Goal: Information Seeking & Learning: Check status

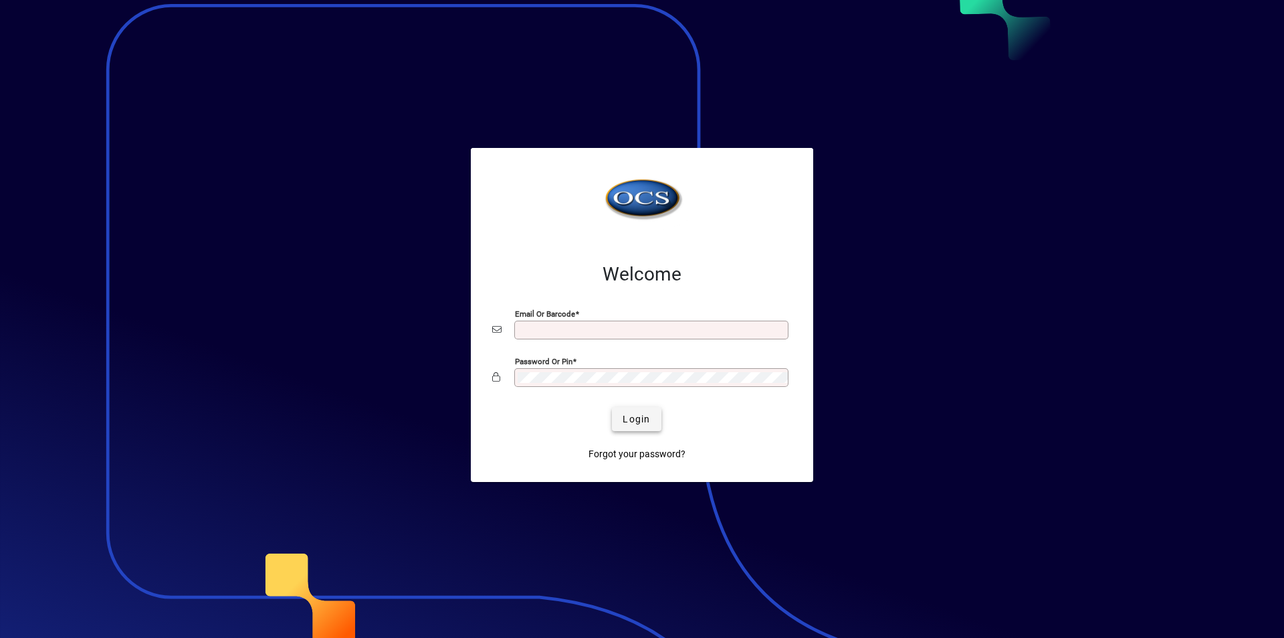
type input "**********"
click at [642, 421] on span "Login" at bounding box center [636, 419] width 27 height 14
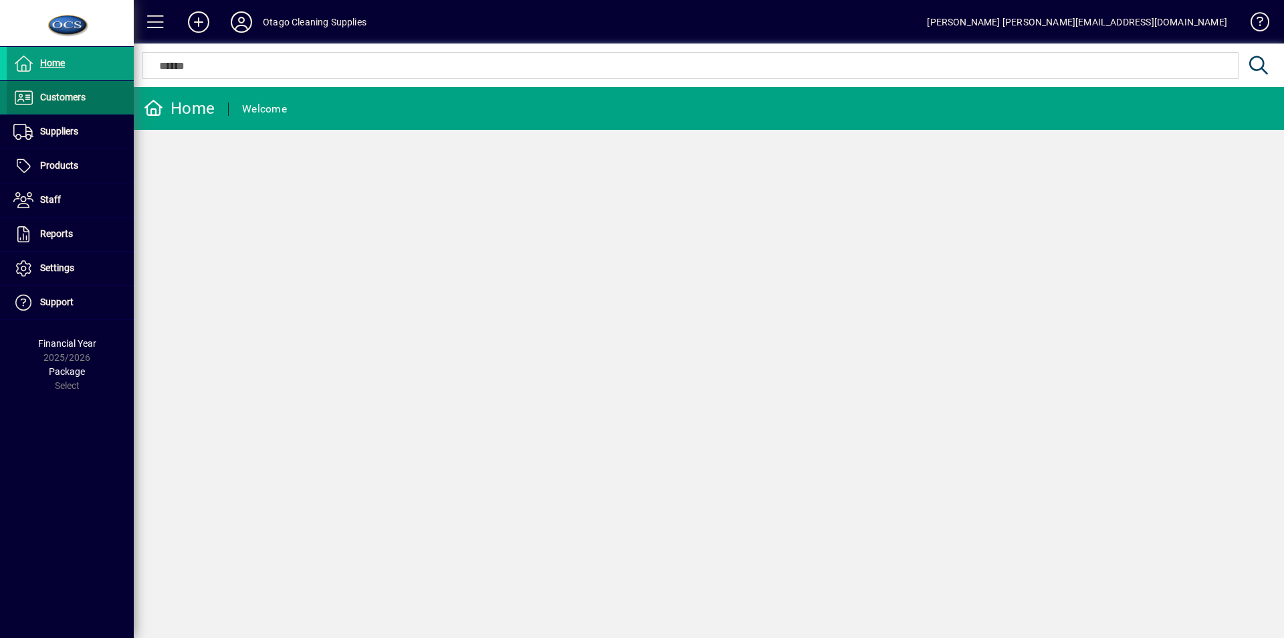
click at [72, 95] on span "Customers" at bounding box center [62, 97] width 45 height 11
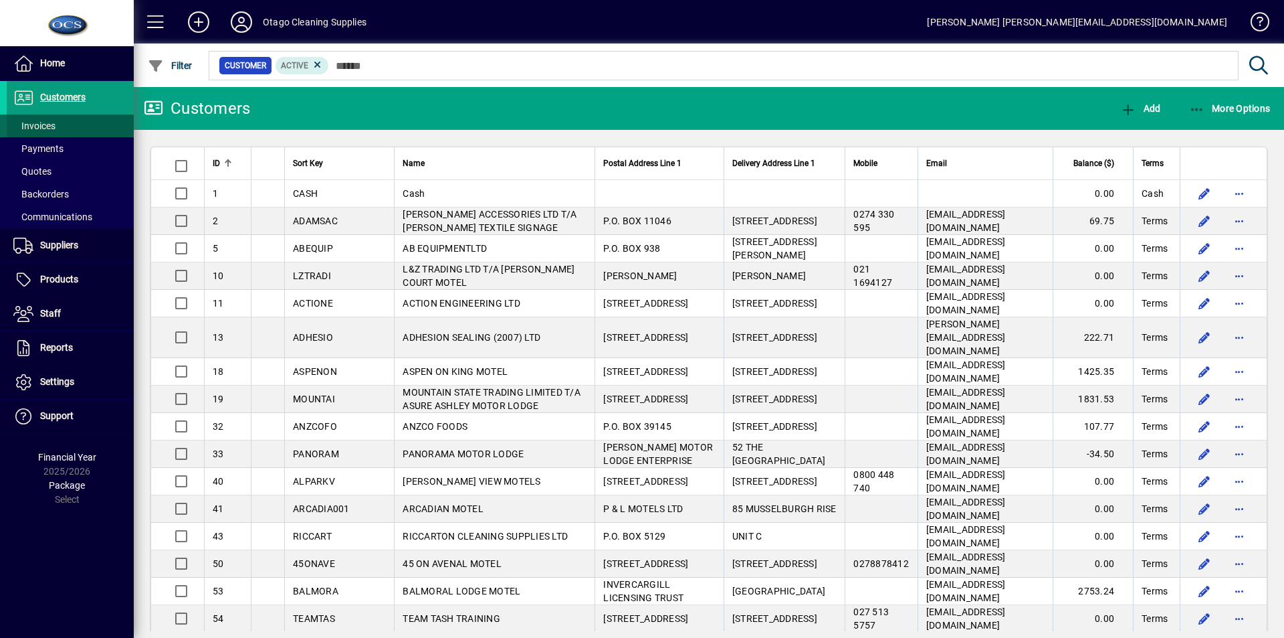
click at [37, 123] on span "Invoices" at bounding box center [34, 125] width 42 height 11
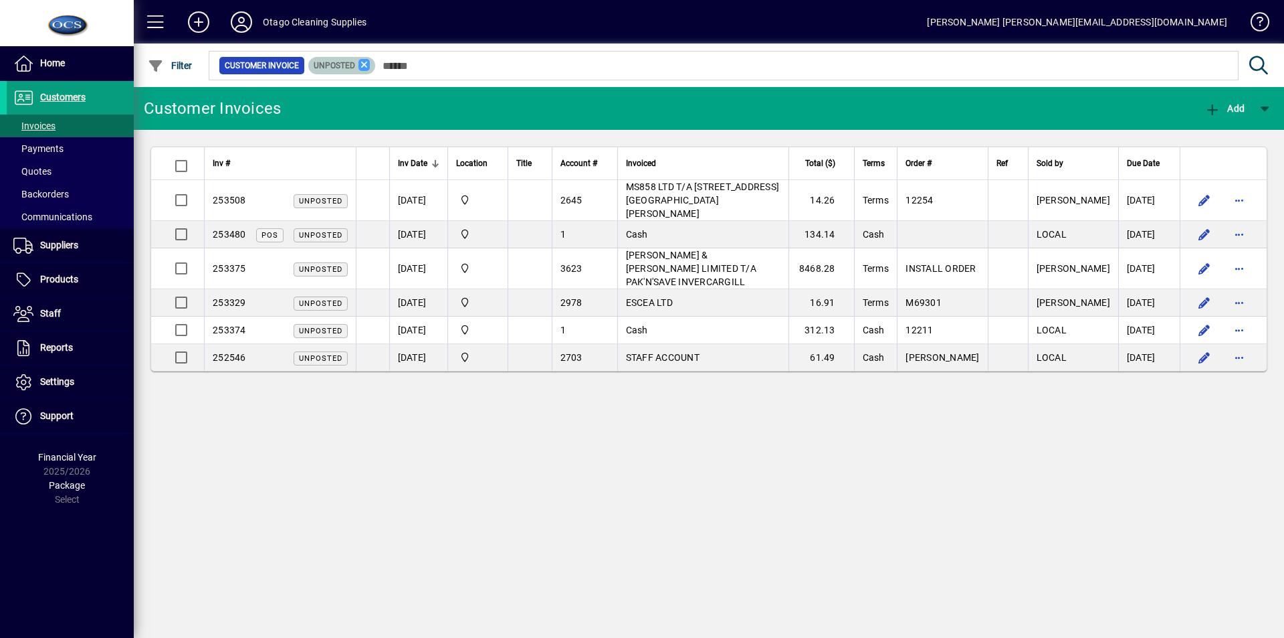
click at [360, 64] on icon at bounding box center [365, 65] width 12 height 12
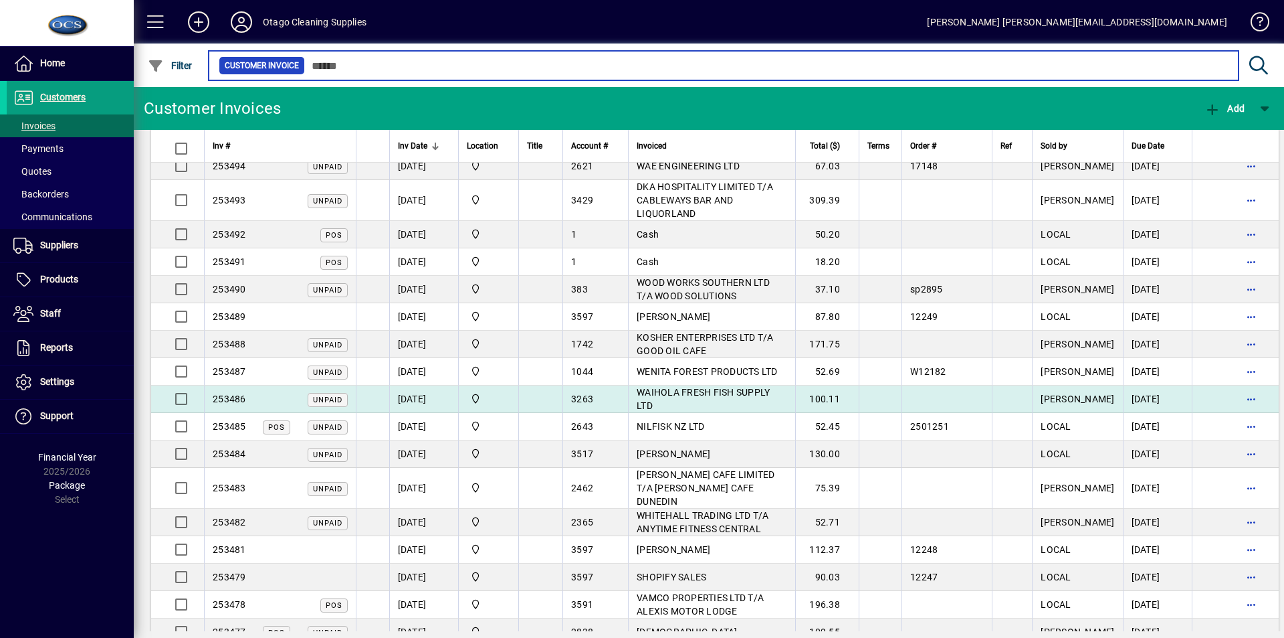
scroll to position [1539, 0]
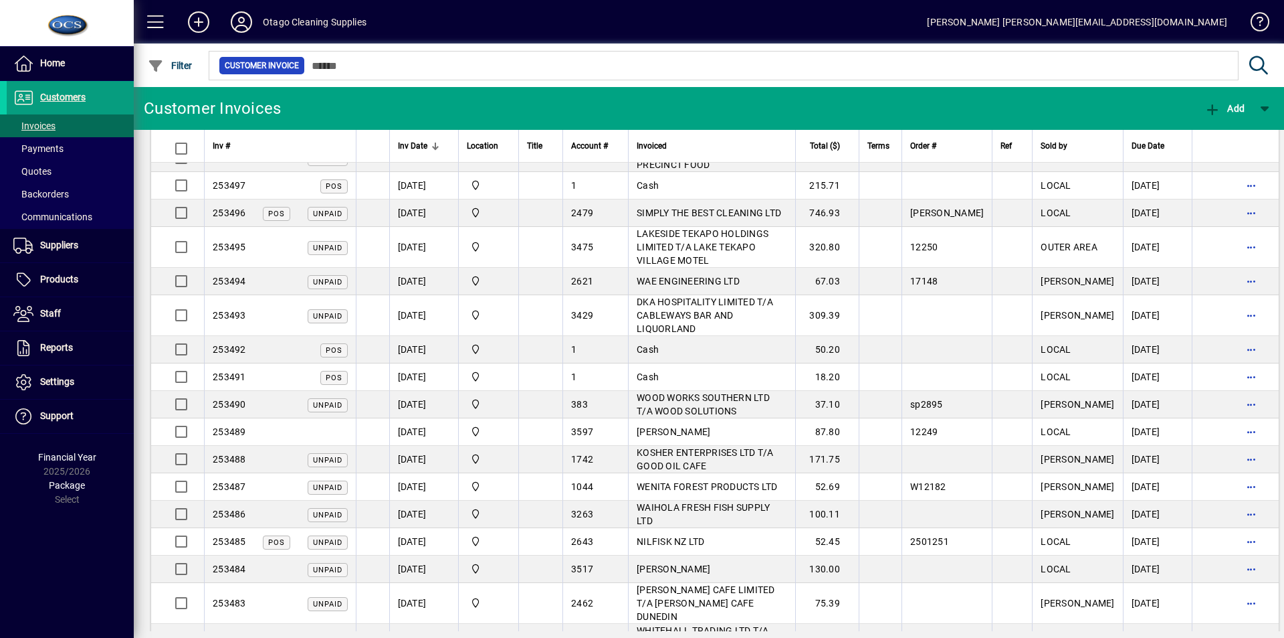
drag, startPoint x: 410, startPoint y: 232, endPoint x: 1284, endPoint y: 284, distance: 875.3
click at [495, 221] on tbody "253508 Unposted [DATE] Head Office 2645 MS858 LTD T/A [STREET_ADDRESS][PERSON_N…" at bounding box center [715, 166] width 1128 height 3050
click at [66, 98] on span "Customers" at bounding box center [62, 97] width 45 height 11
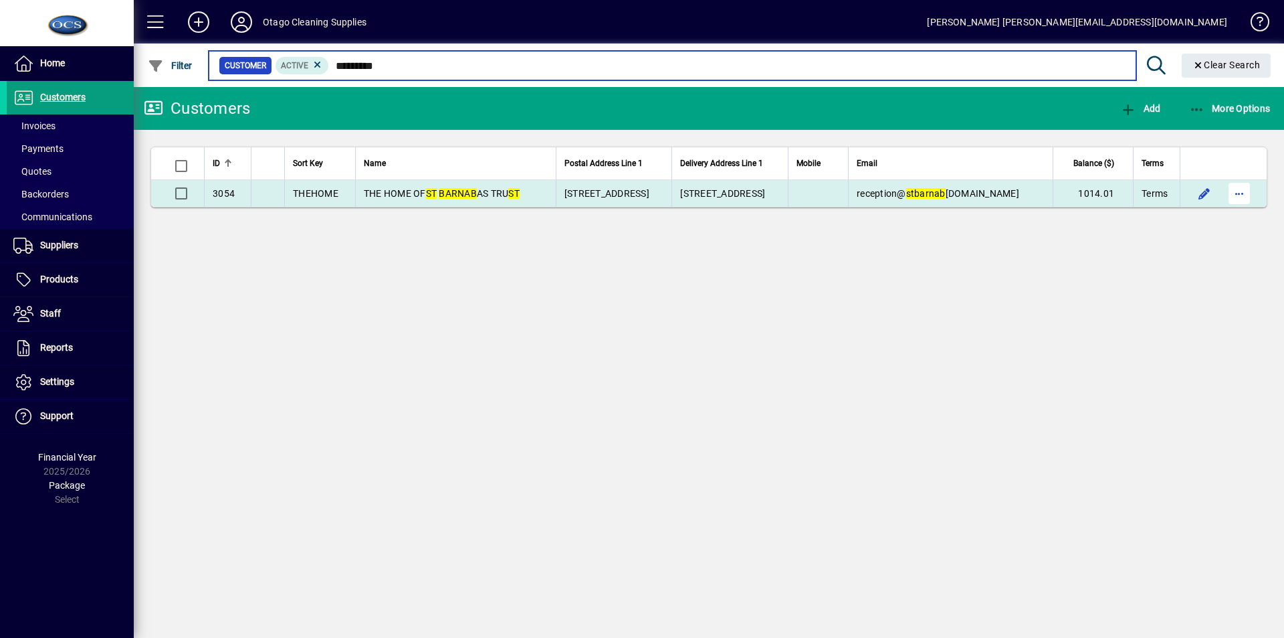
type input "*********"
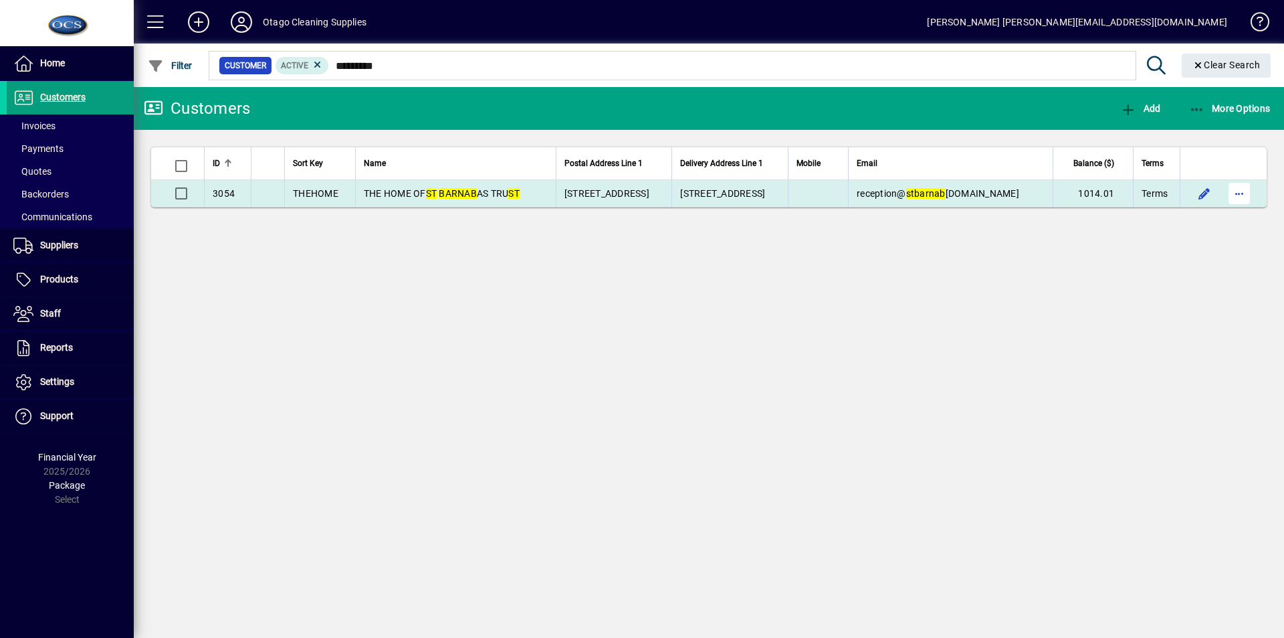
click at [1237, 191] on span "button" at bounding box center [1240, 193] width 32 height 32
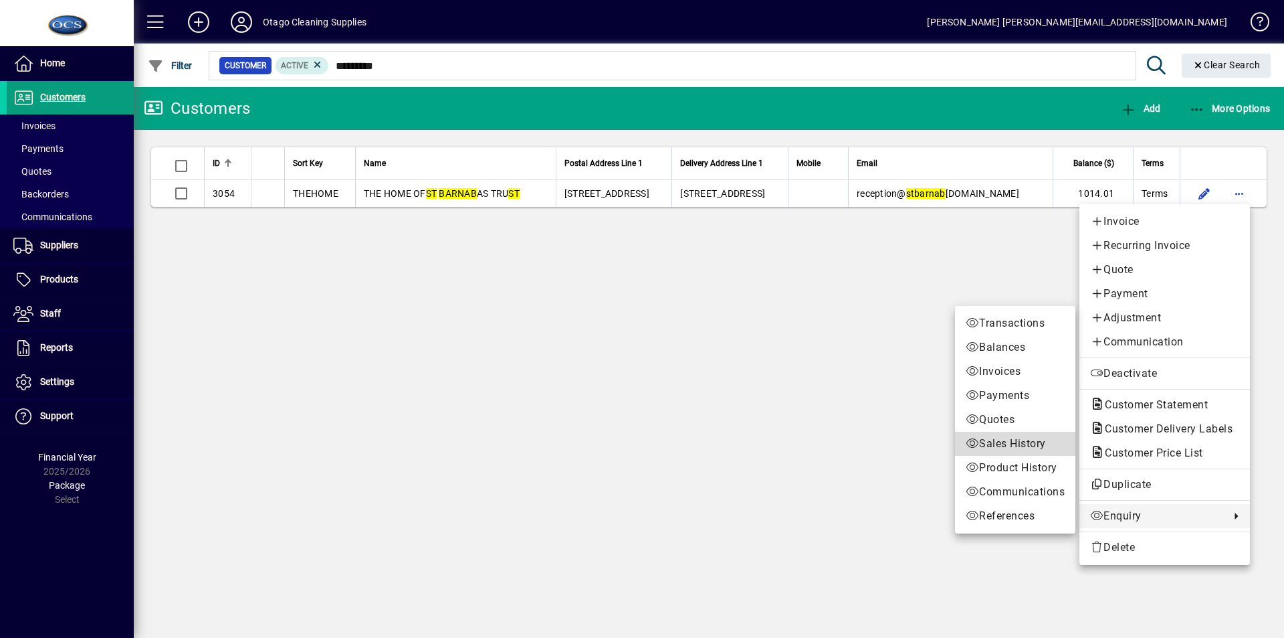
click at [1003, 442] on span "Sales History" at bounding box center [1015, 444] width 99 height 16
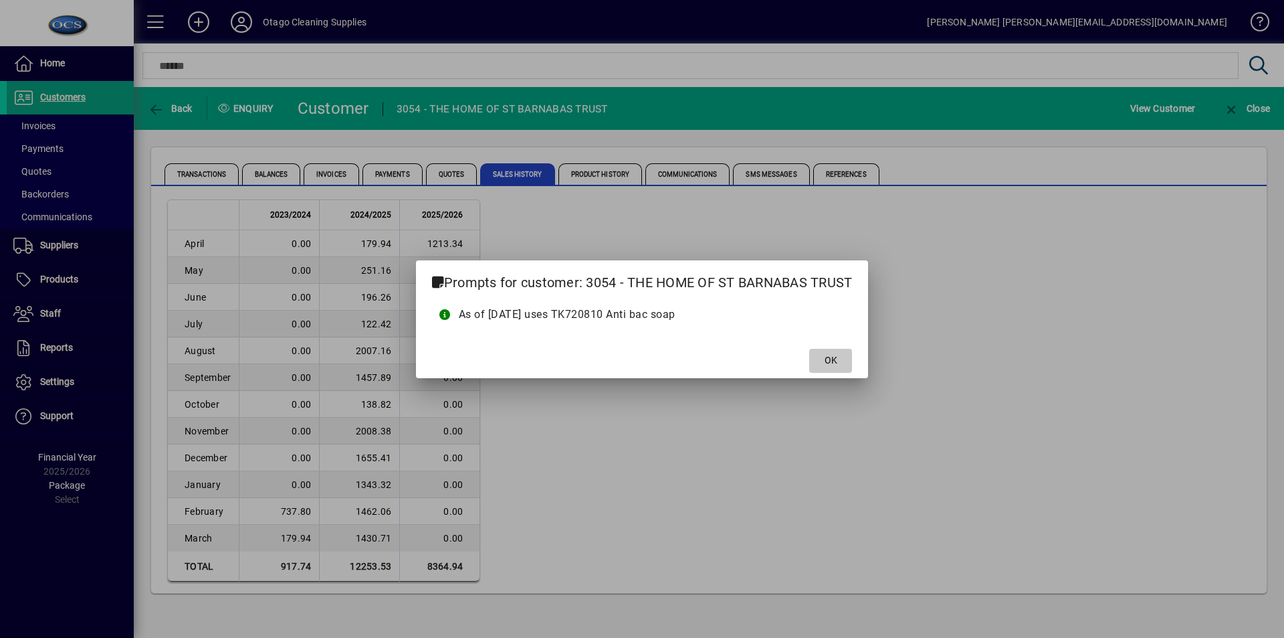
click at [840, 361] on span at bounding box center [830, 361] width 43 height 32
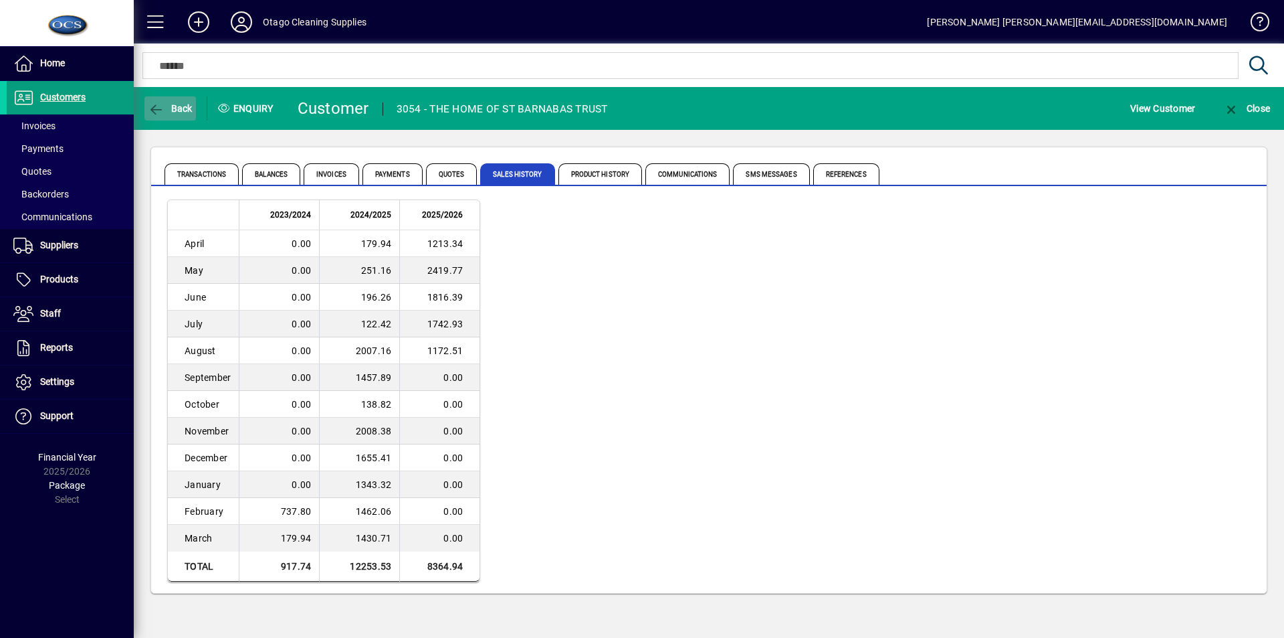
click at [169, 103] on span "Back" at bounding box center [170, 108] width 45 height 11
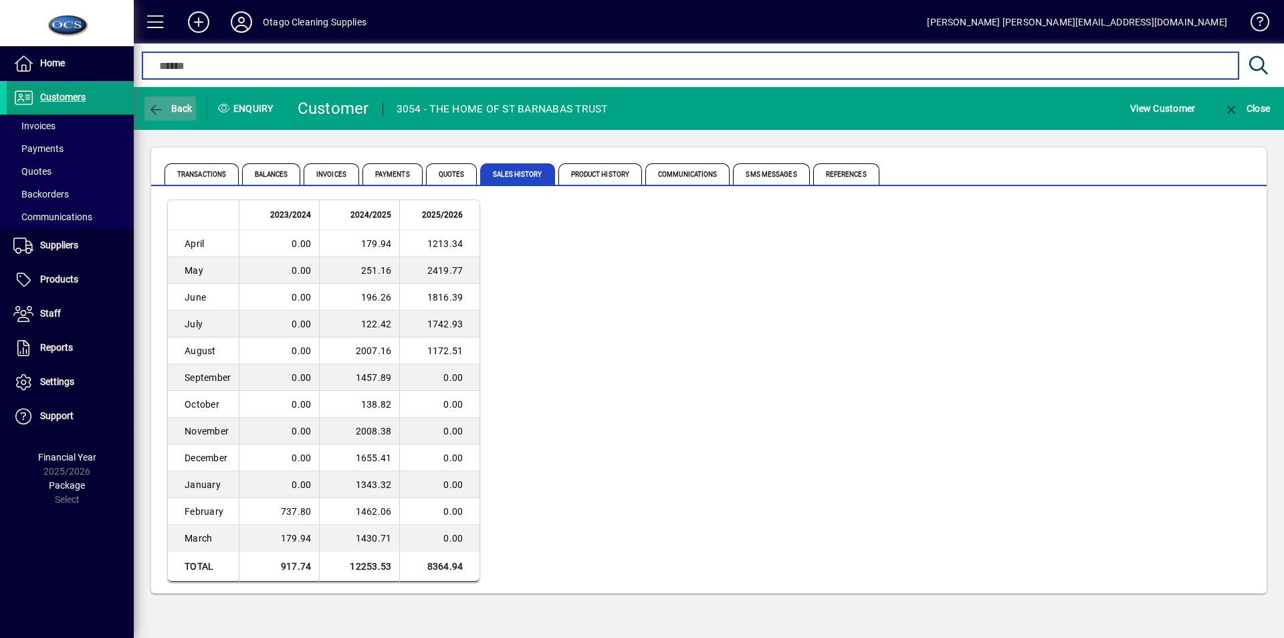
type input "*********"
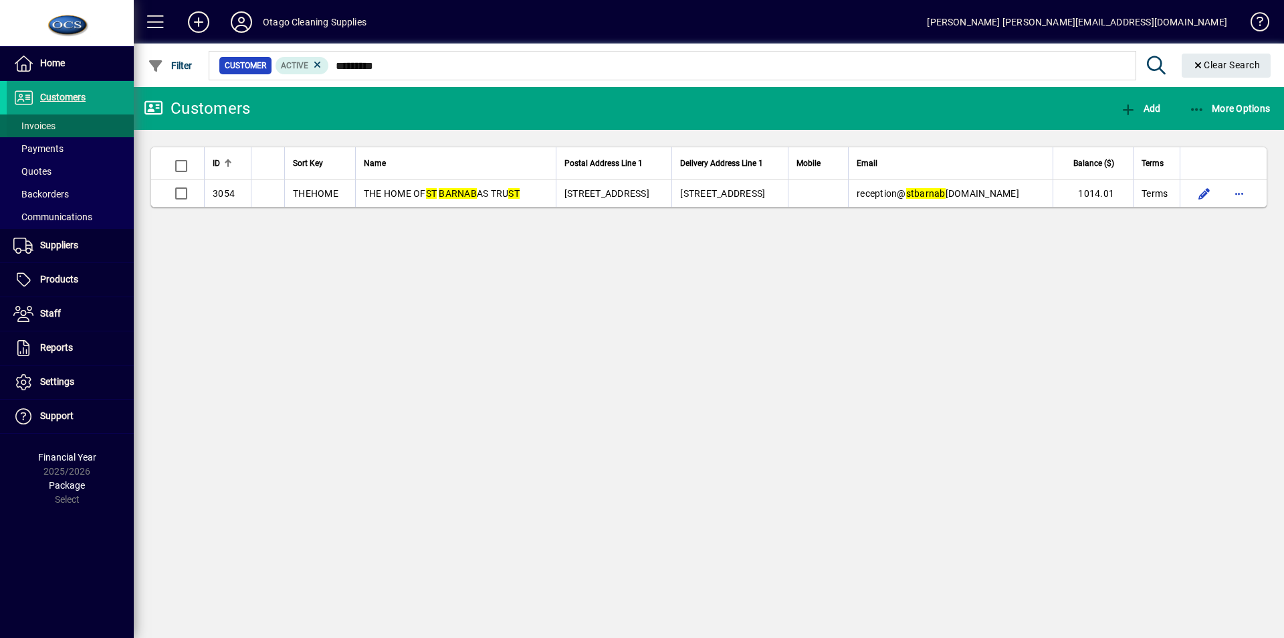
click at [39, 126] on span "Invoices" at bounding box center [34, 125] width 42 height 11
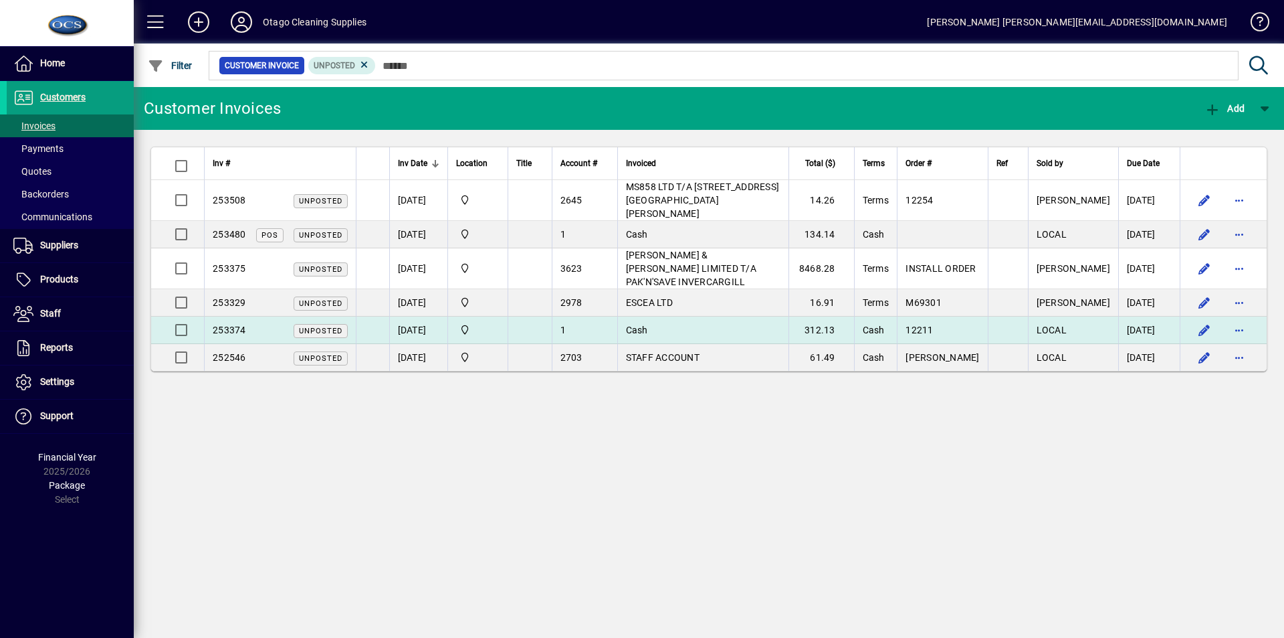
click at [714, 316] on td "Cash" at bounding box center [702, 329] width 171 height 27
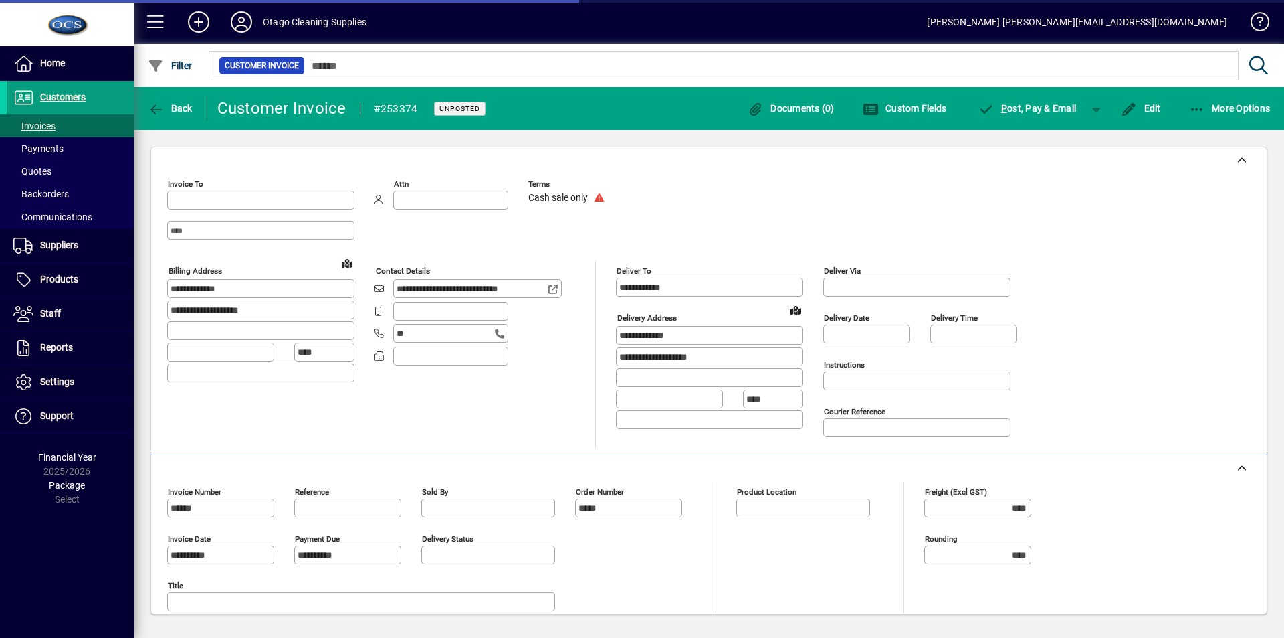
type input "**********"
type input "********"
type input "**********"
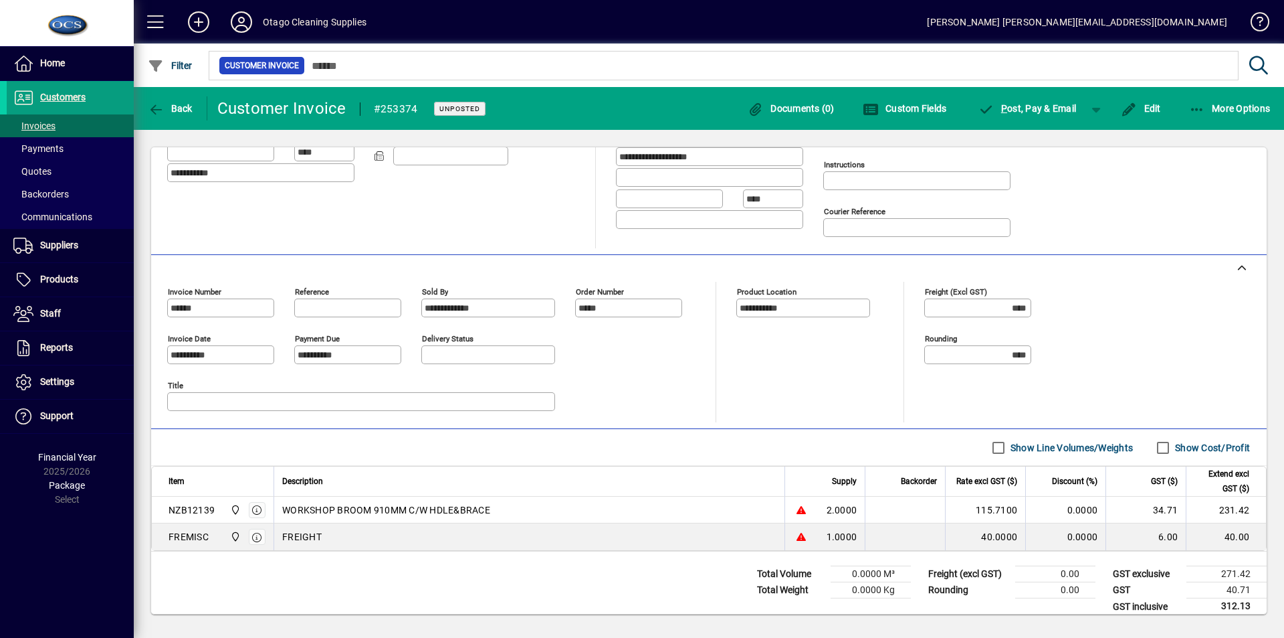
scroll to position [213, 0]
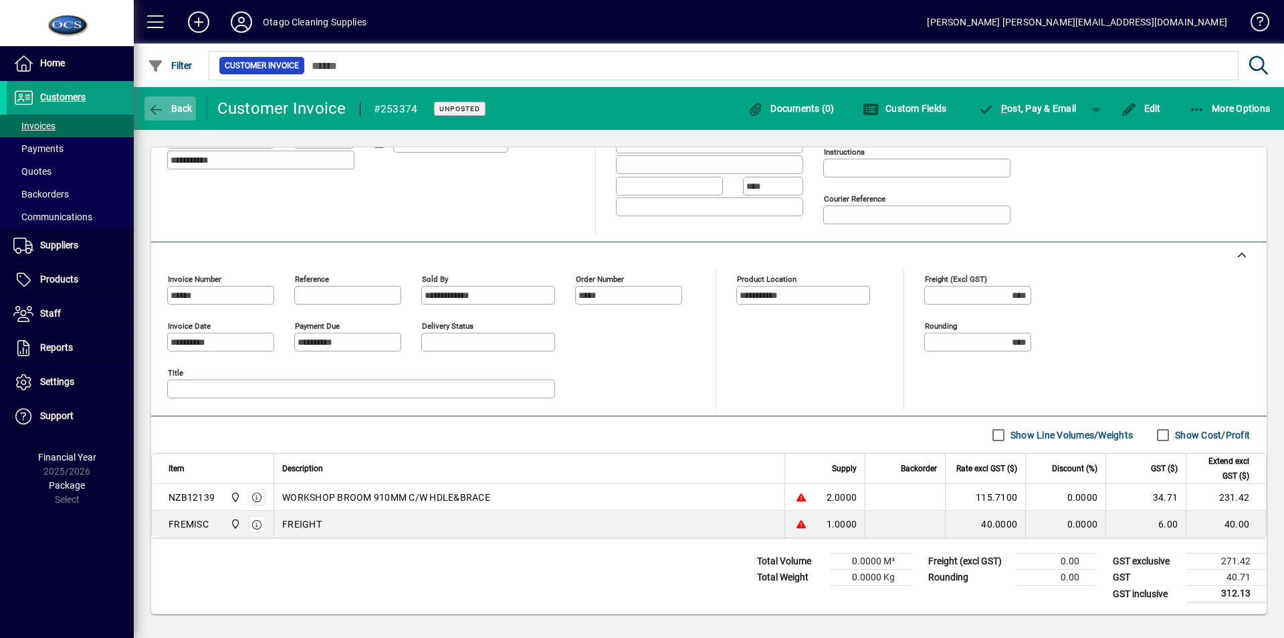
click at [165, 104] on span "Back" at bounding box center [170, 108] width 45 height 11
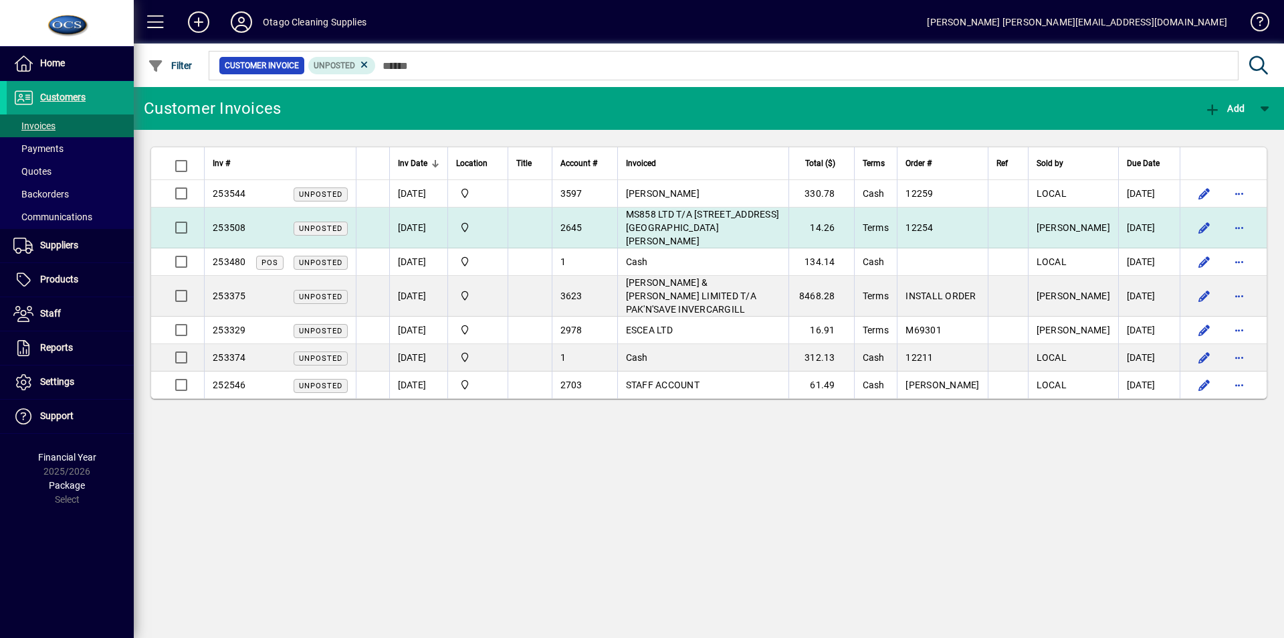
click at [536, 221] on td at bounding box center [530, 227] width 44 height 41
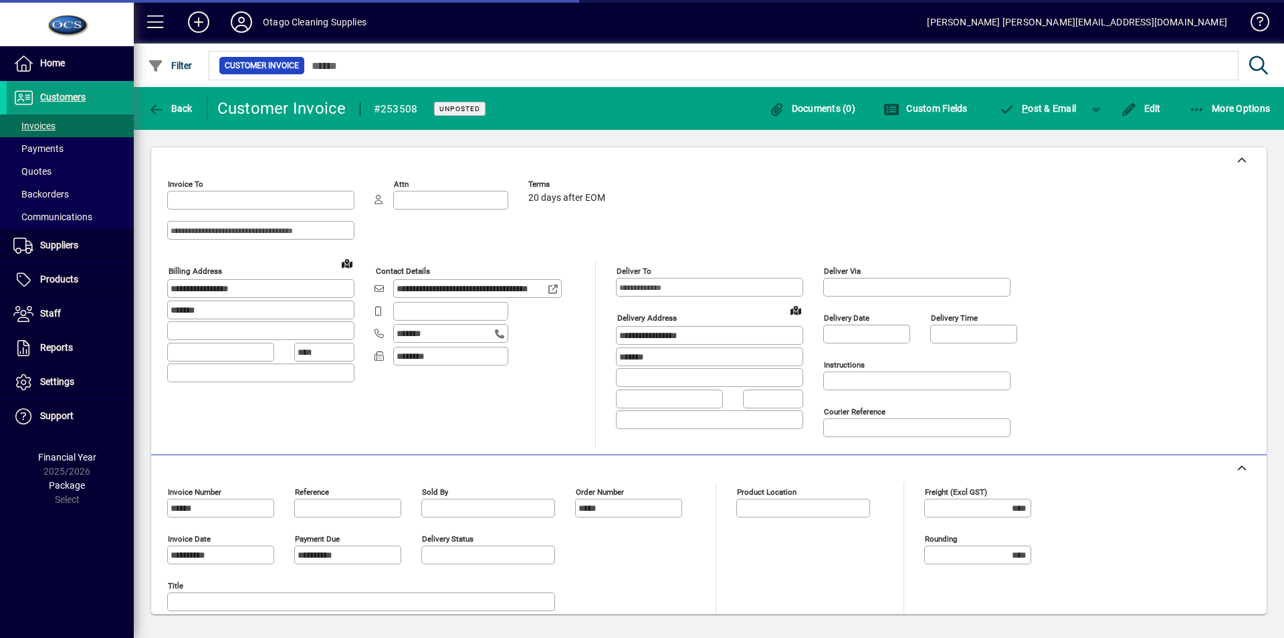
type input "**********"
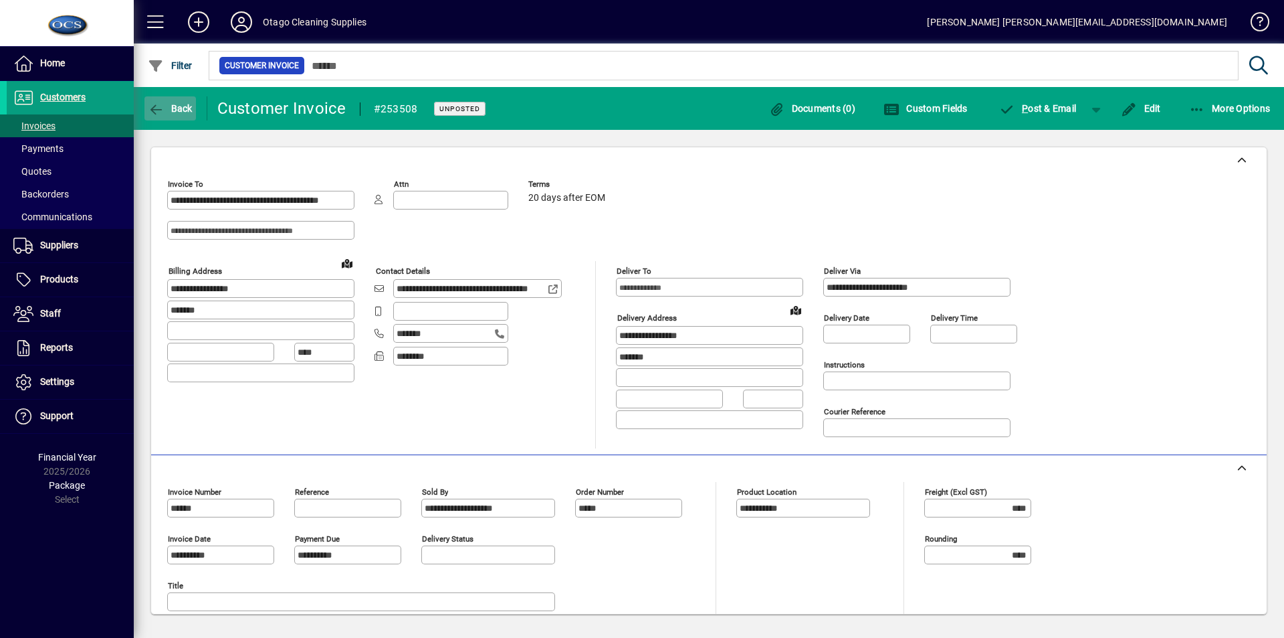
click at [169, 106] on span "Back" at bounding box center [170, 108] width 45 height 11
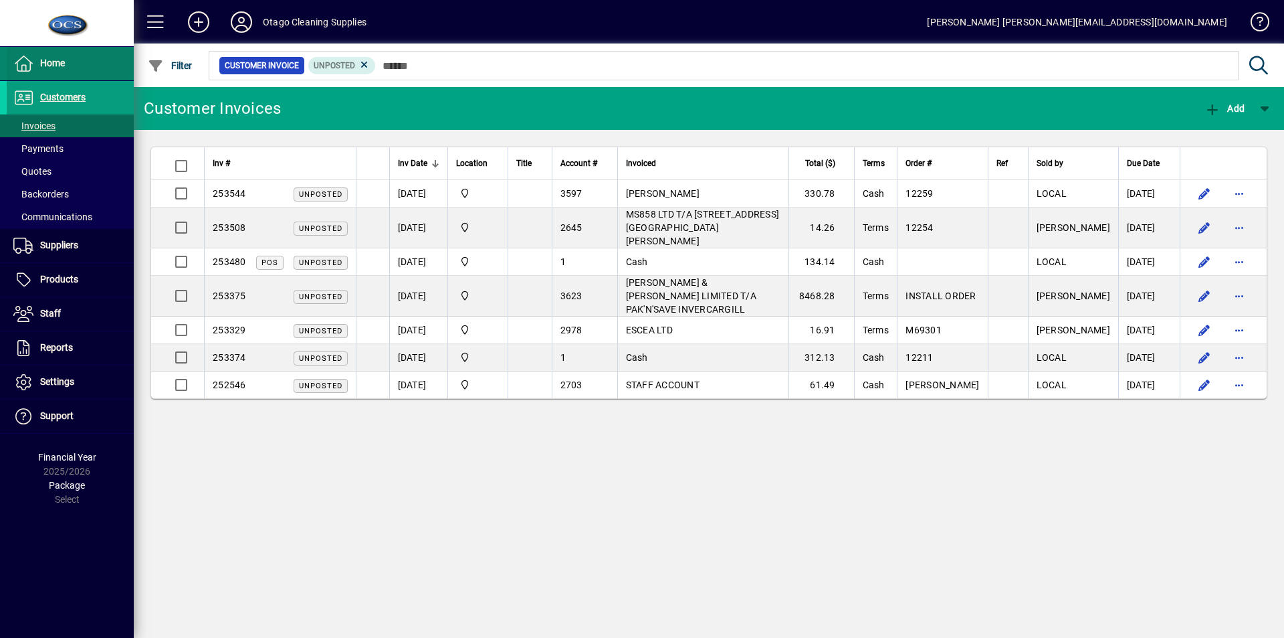
click at [49, 60] on span "Home" at bounding box center [52, 63] width 25 height 11
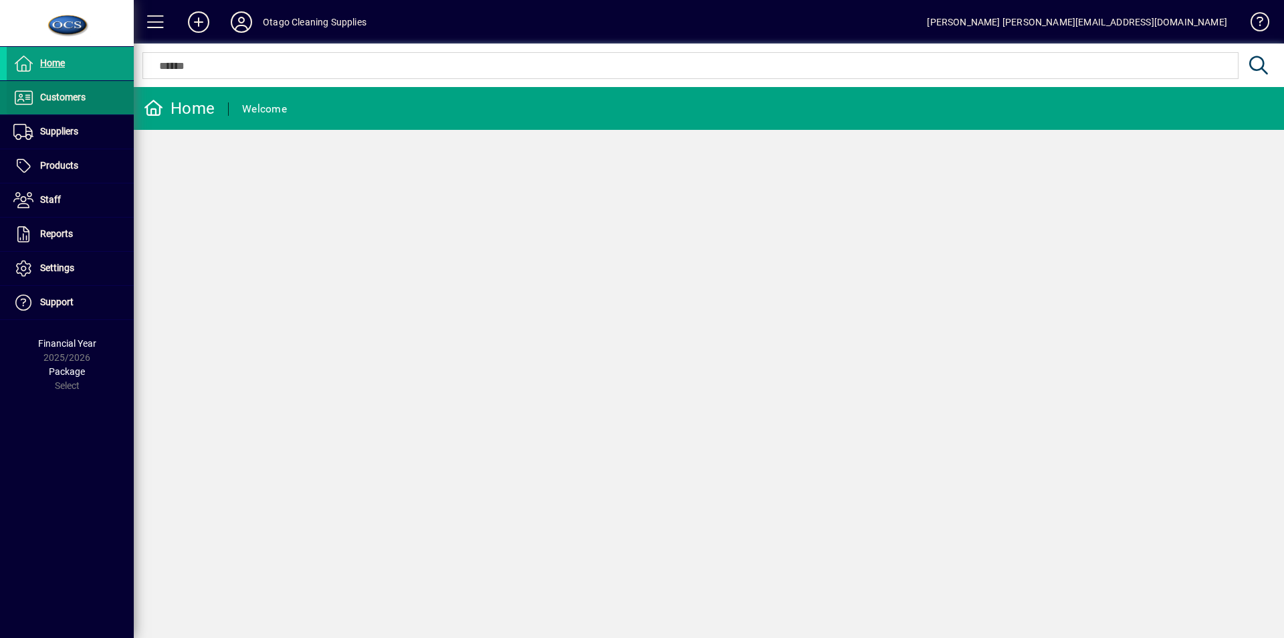
click at [53, 96] on span "Customers" at bounding box center [62, 97] width 45 height 11
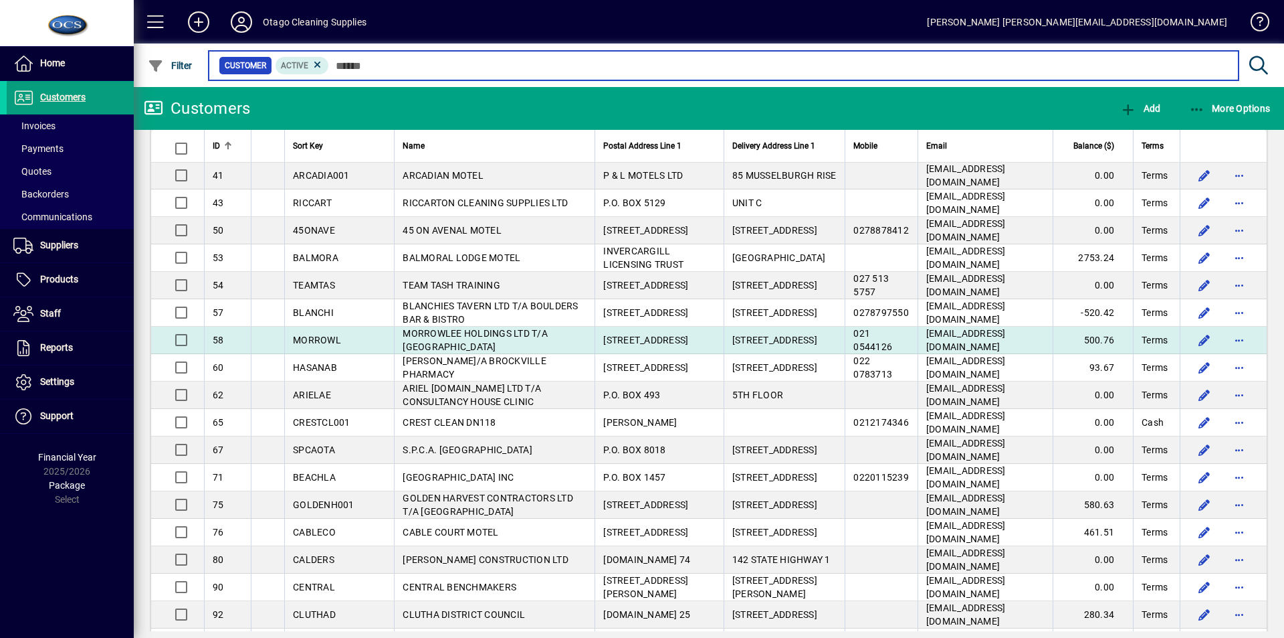
scroll to position [334, 0]
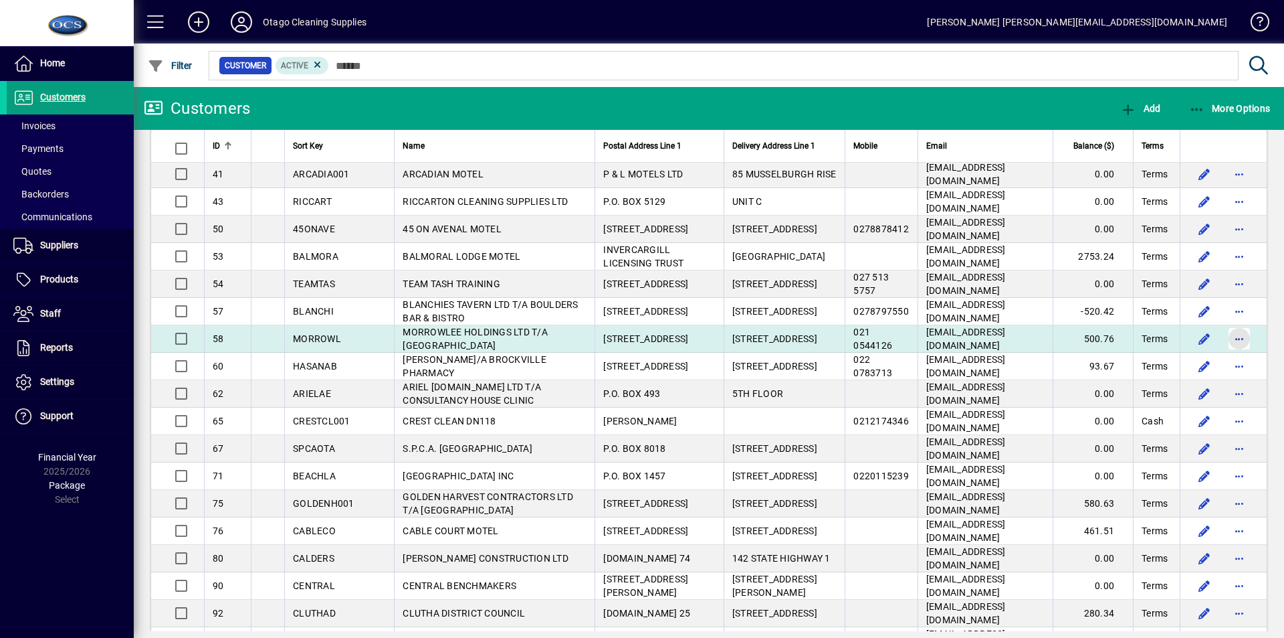
click at [1231, 325] on span "button" at bounding box center [1240, 338] width 32 height 32
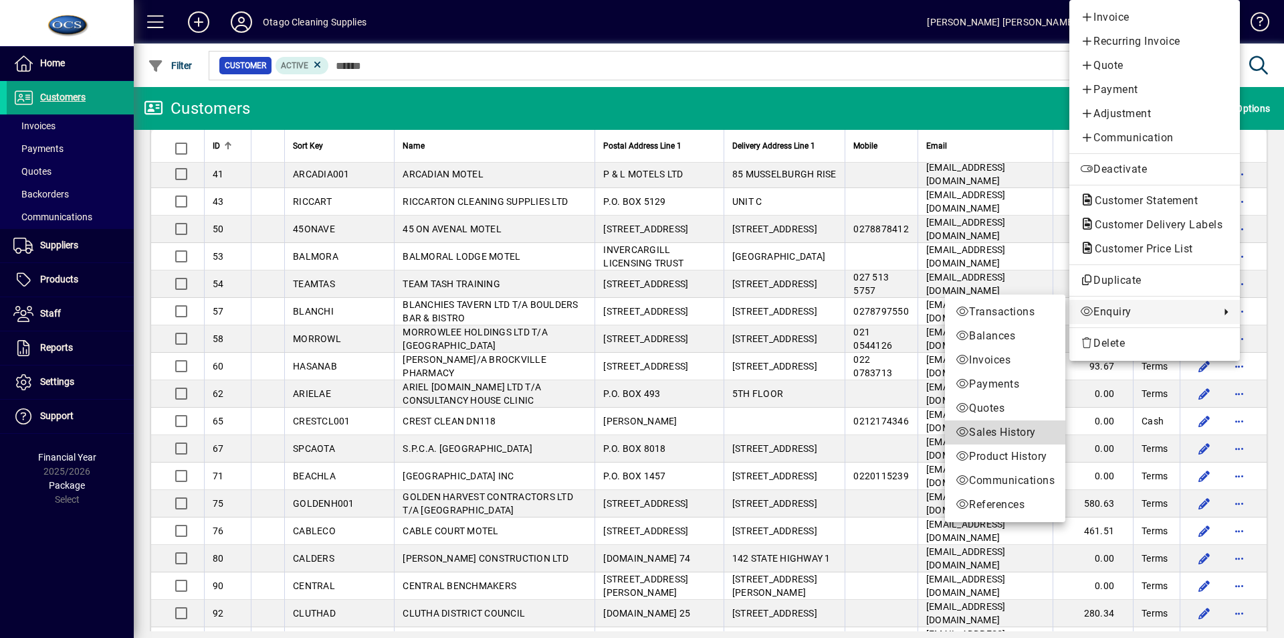
click at [1013, 435] on span "Sales History" at bounding box center [1005, 432] width 99 height 16
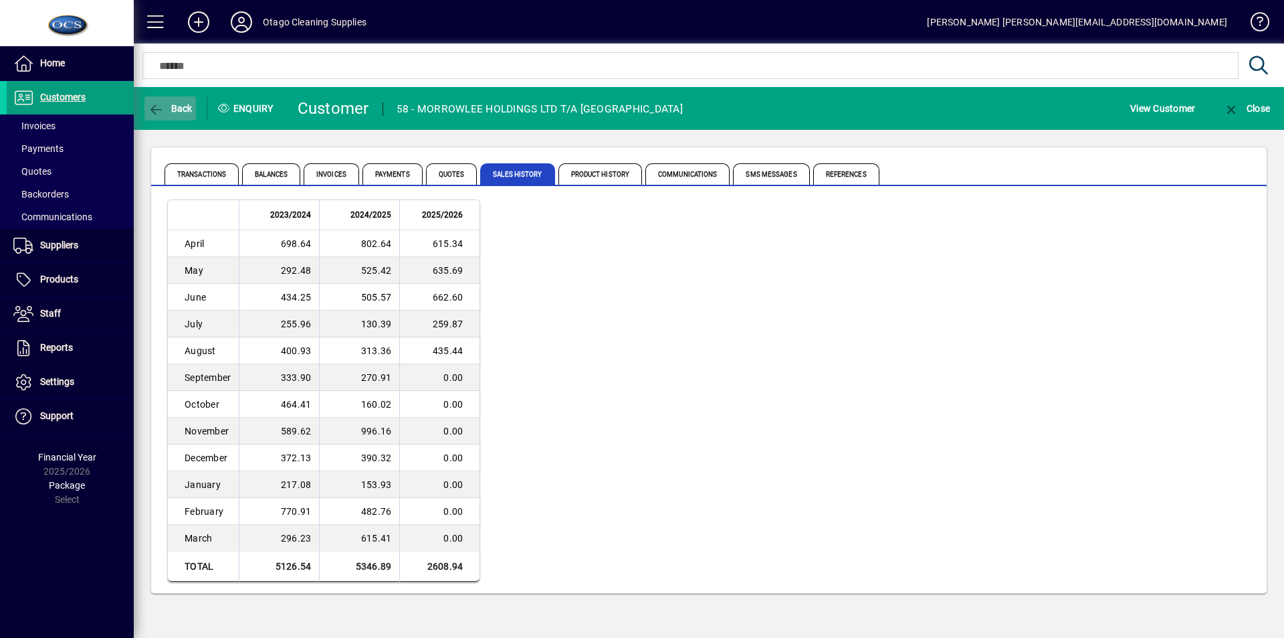
click at [174, 107] on span "Back" at bounding box center [170, 108] width 45 height 11
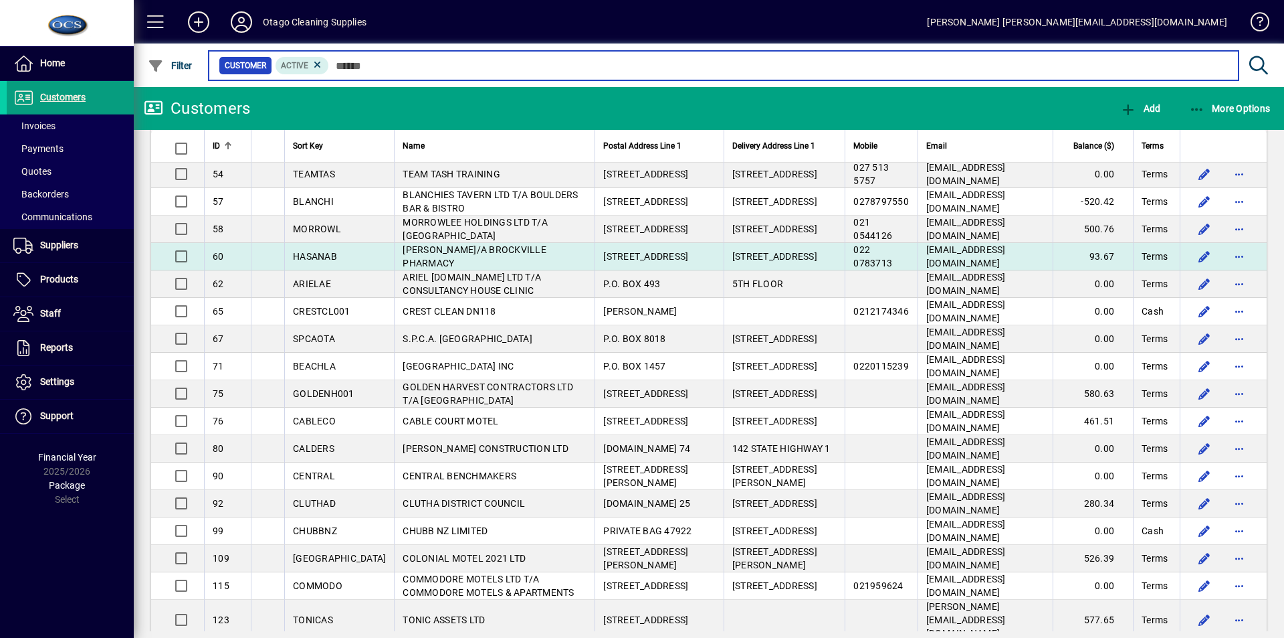
scroll to position [468, 0]
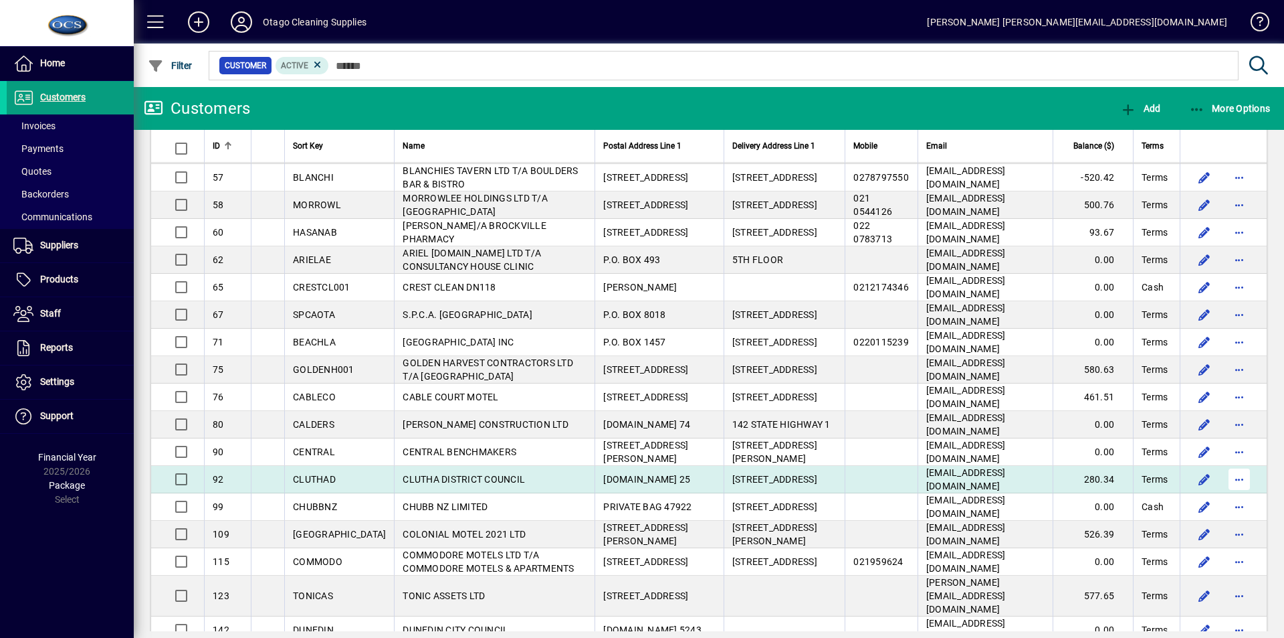
click at [1230, 466] on span "button" at bounding box center [1240, 479] width 32 height 32
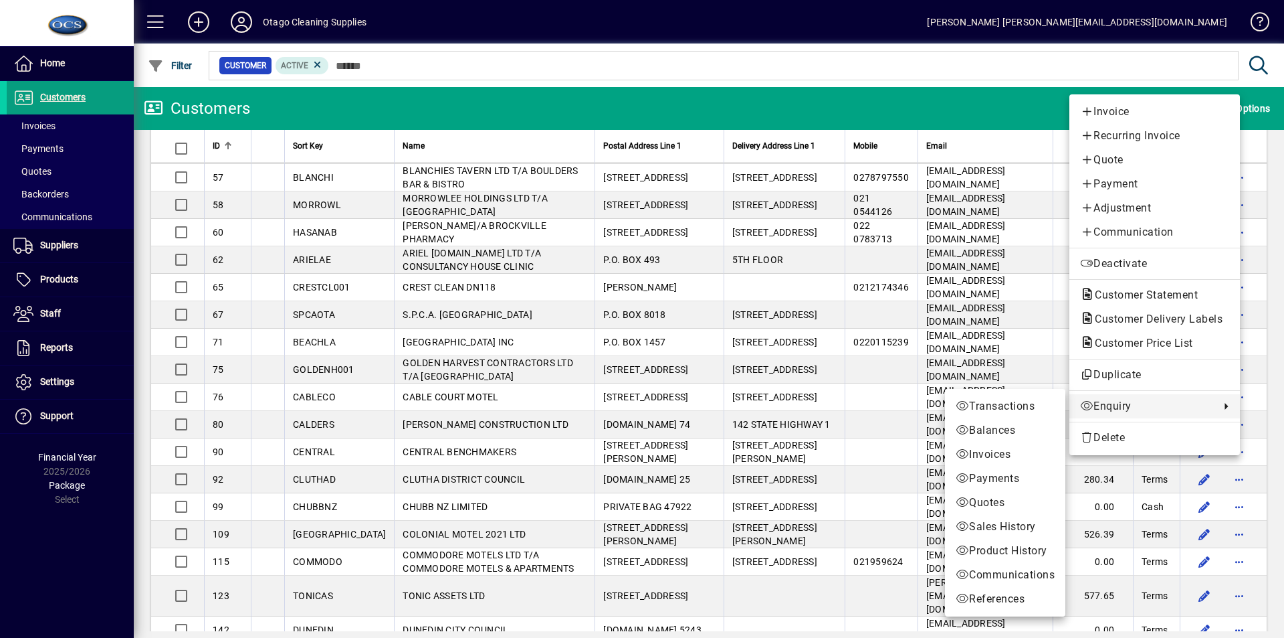
click at [1001, 527] on span "Sales History" at bounding box center [1005, 526] width 99 height 16
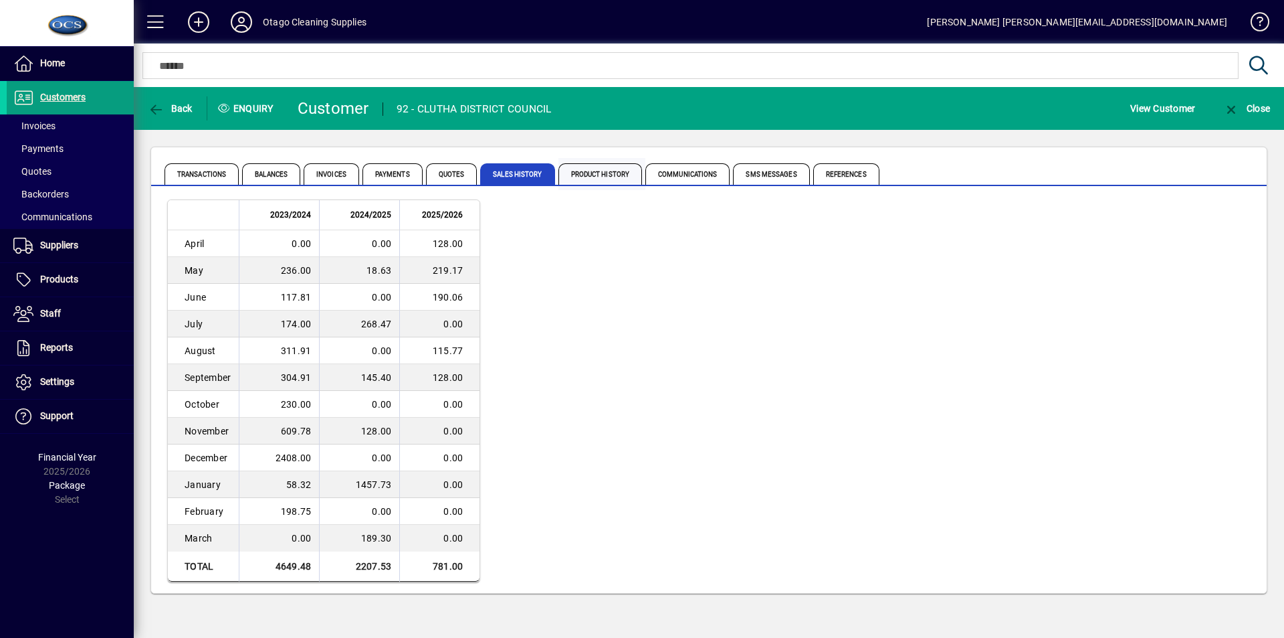
click at [591, 169] on span "Product History" at bounding box center [601, 173] width 84 height 21
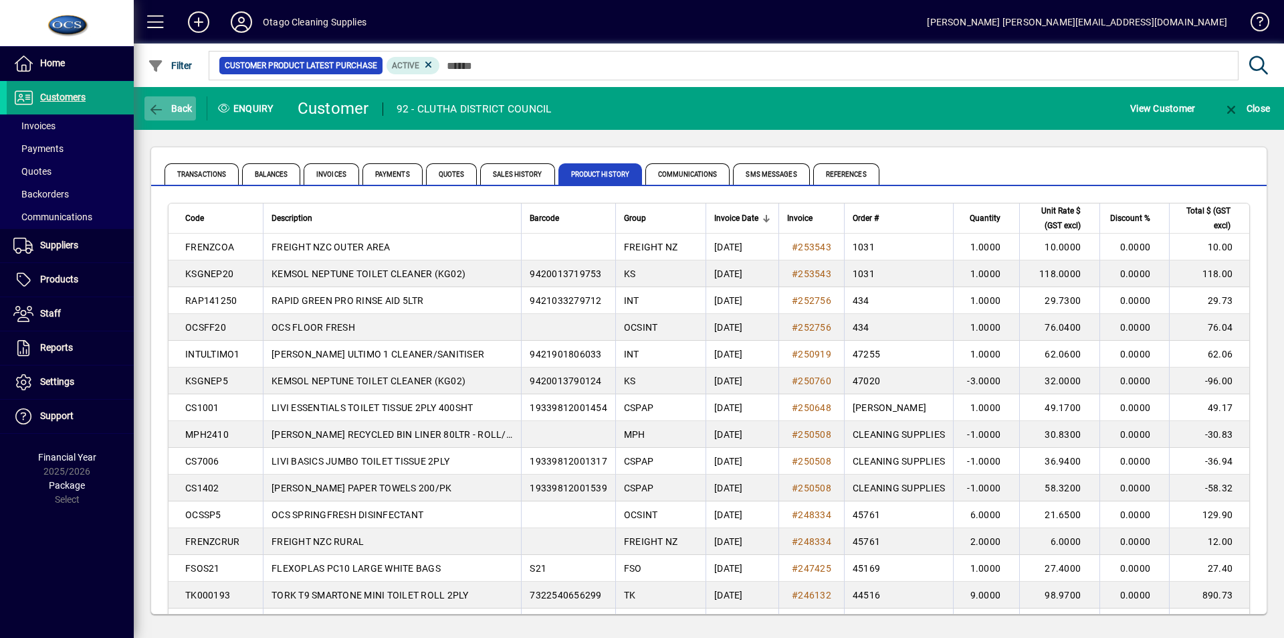
click at [166, 108] on span "Back" at bounding box center [170, 108] width 45 height 11
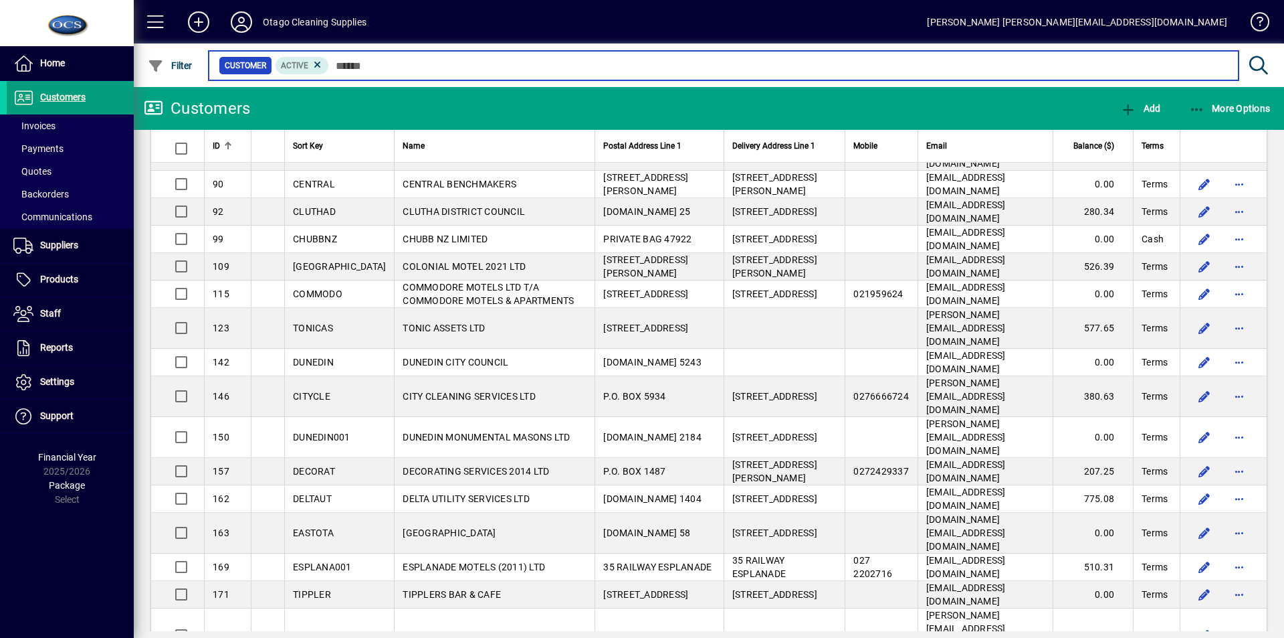
scroll to position [803, 0]
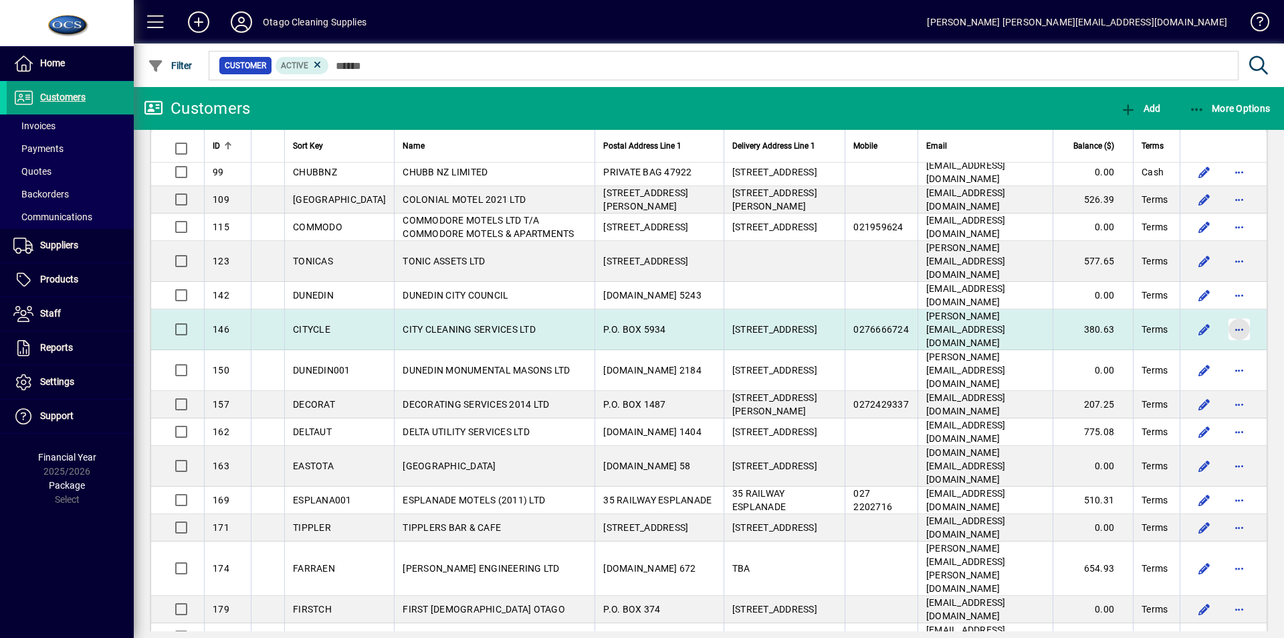
click at [1226, 313] on span "button" at bounding box center [1240, 329] width 32 height 32
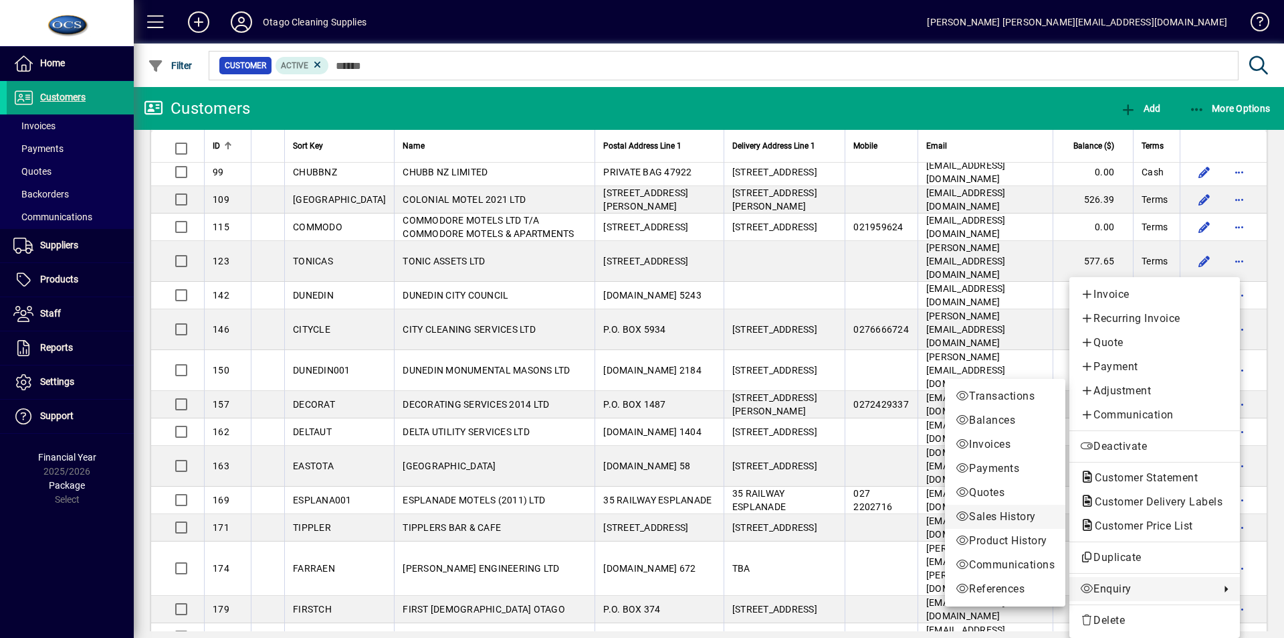
click at [993, 514] on span "Sales History" at bounding box center [1005, 516] width 99 height 16
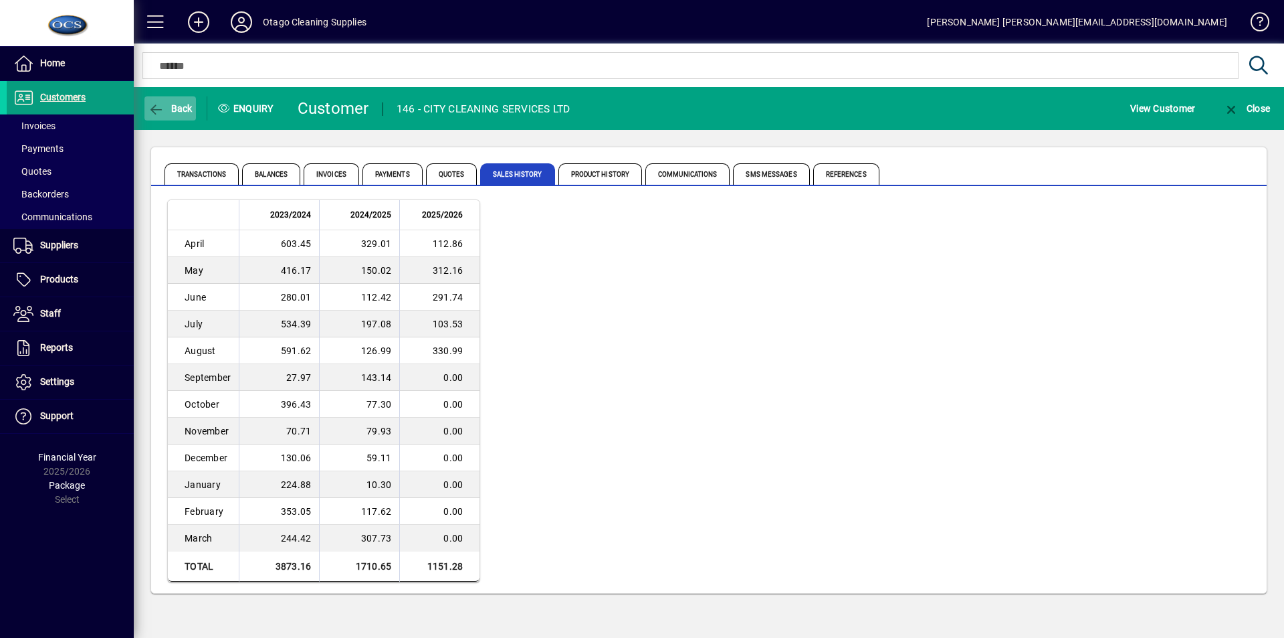
click at [177, 104] on span "Back" at bounding box center [170, 108] width 45 height 11
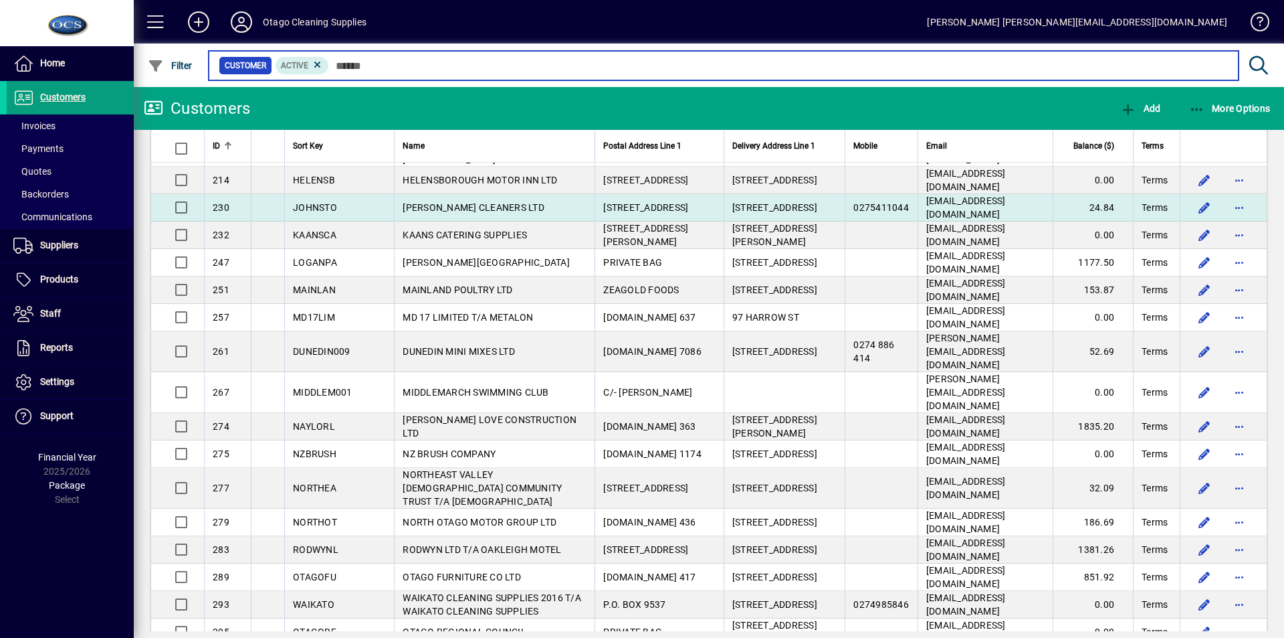
scroll to position [1405, 0]
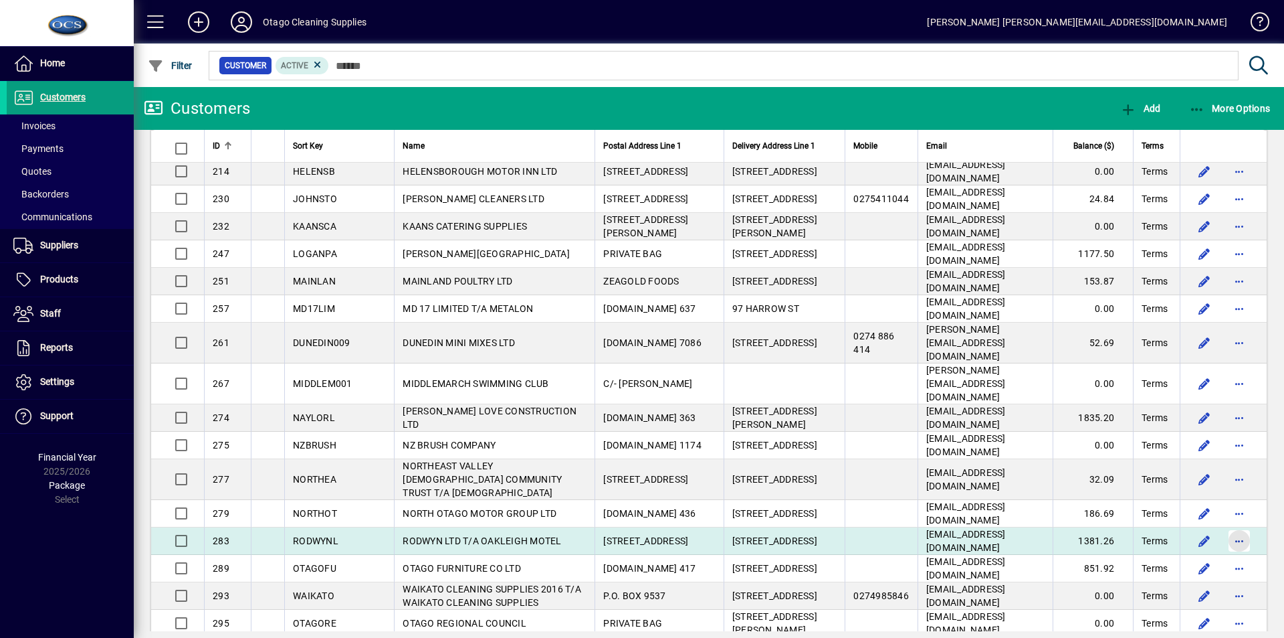
click at [1230, 524] on span "button" at bounding box center [1240, 540] width 32 height 32
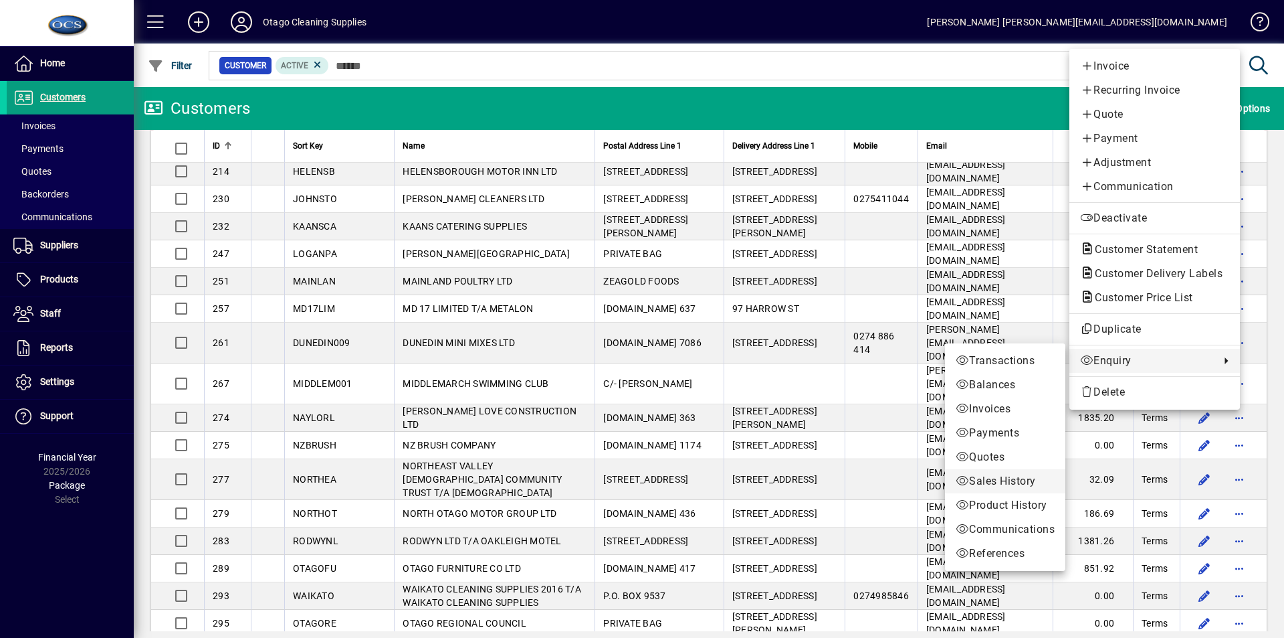
click at [999, 485] on span "Sales History" at bounding box center [1005, 481] width 99 height 16
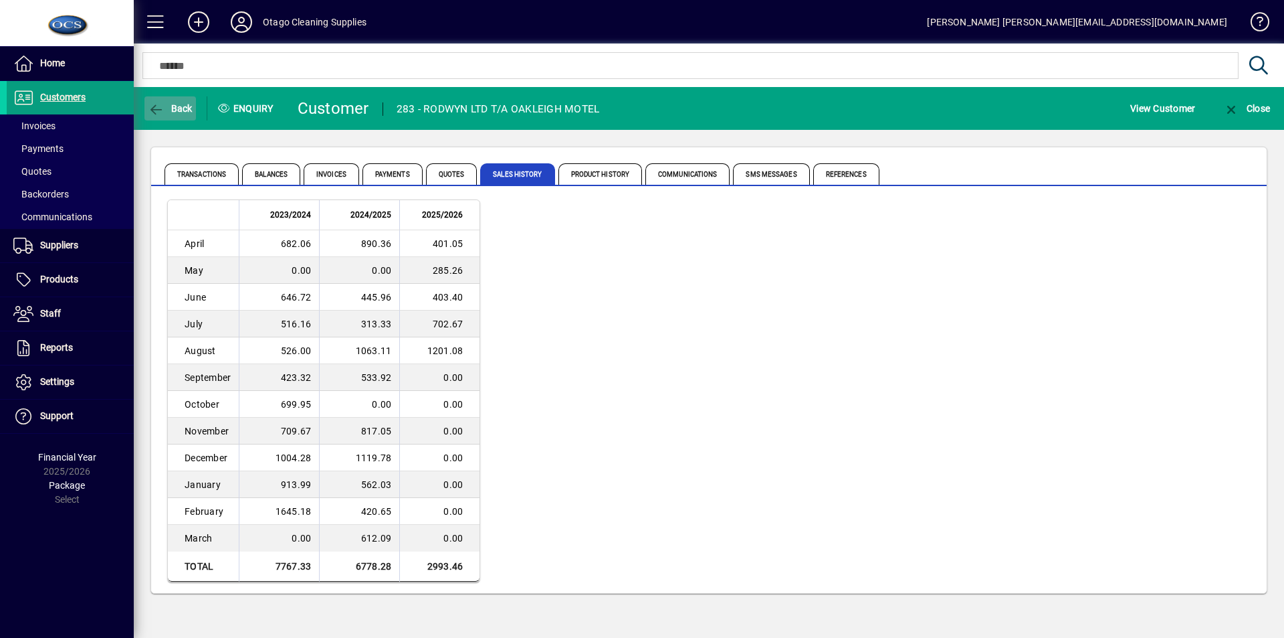
click at [163, 105] on icon "button" at bounding box center [156, 109] width 17 height 13
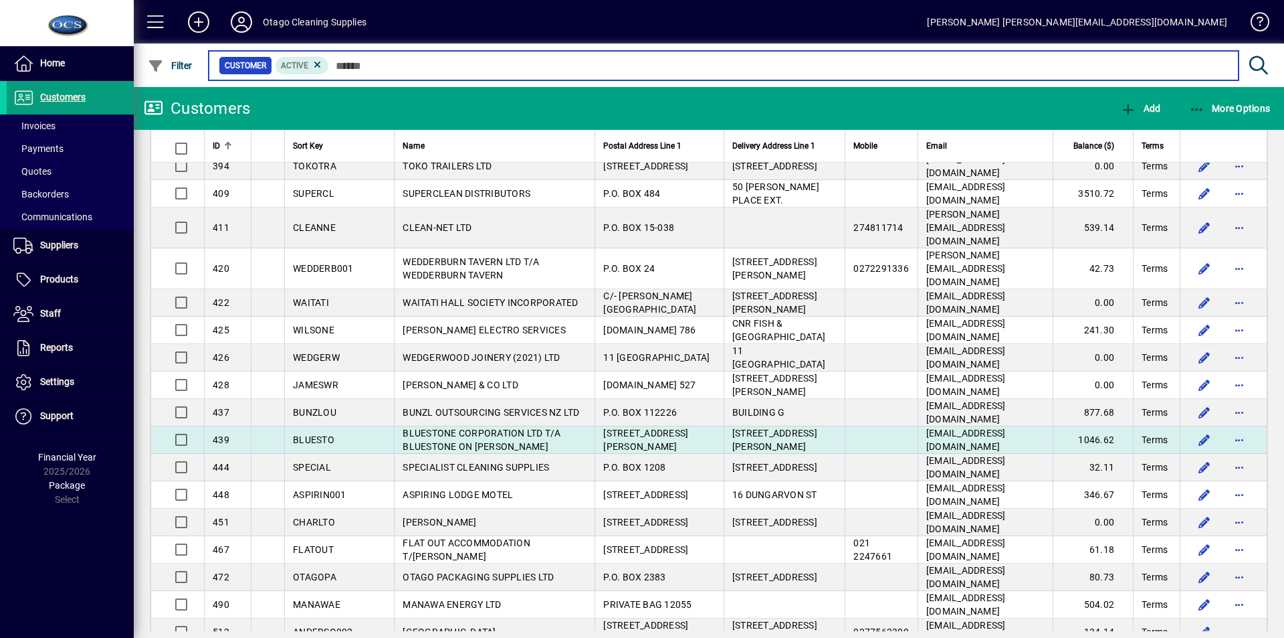
scroll to position [2386, 0]
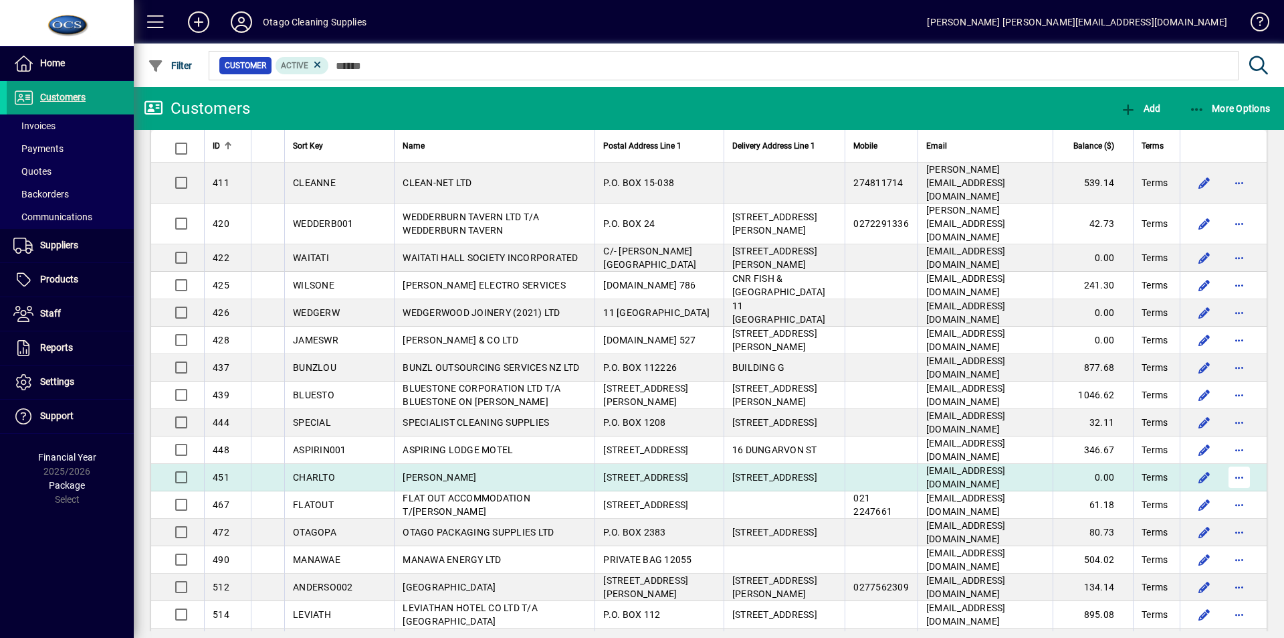
click at [1224, 461] on span "button" at bounding box center [1240, 477] width 32 height 32
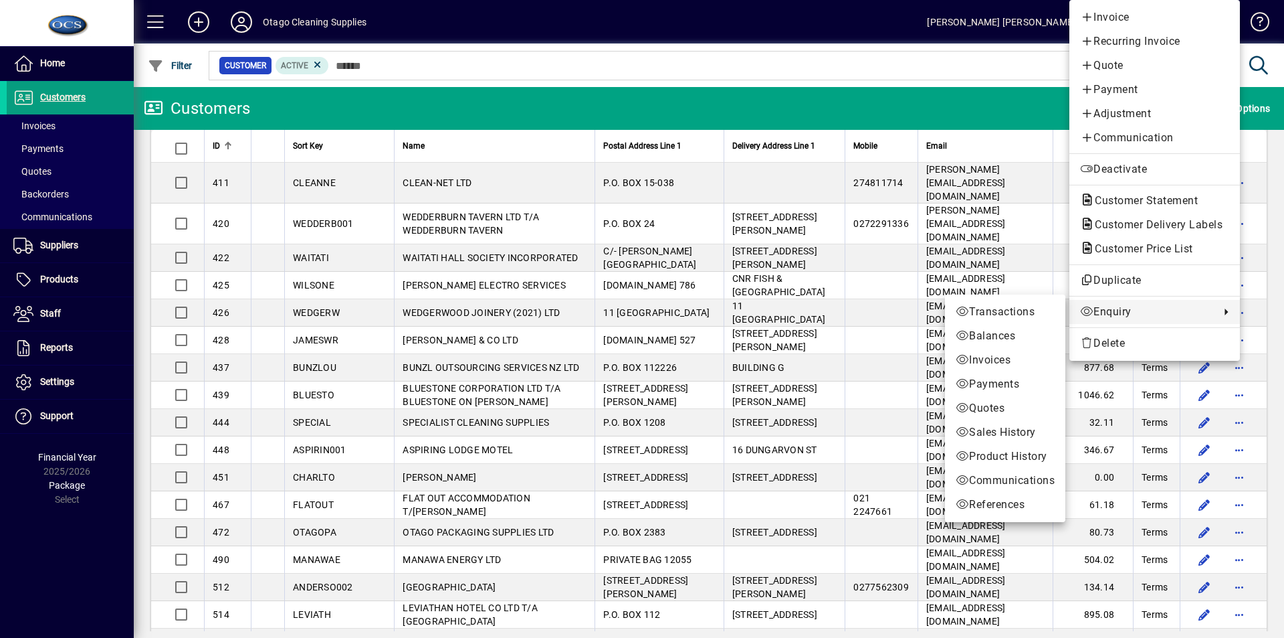
click at [989, 428] on span "Sales History" at bounding box center [1005, 432] width 99 height 16
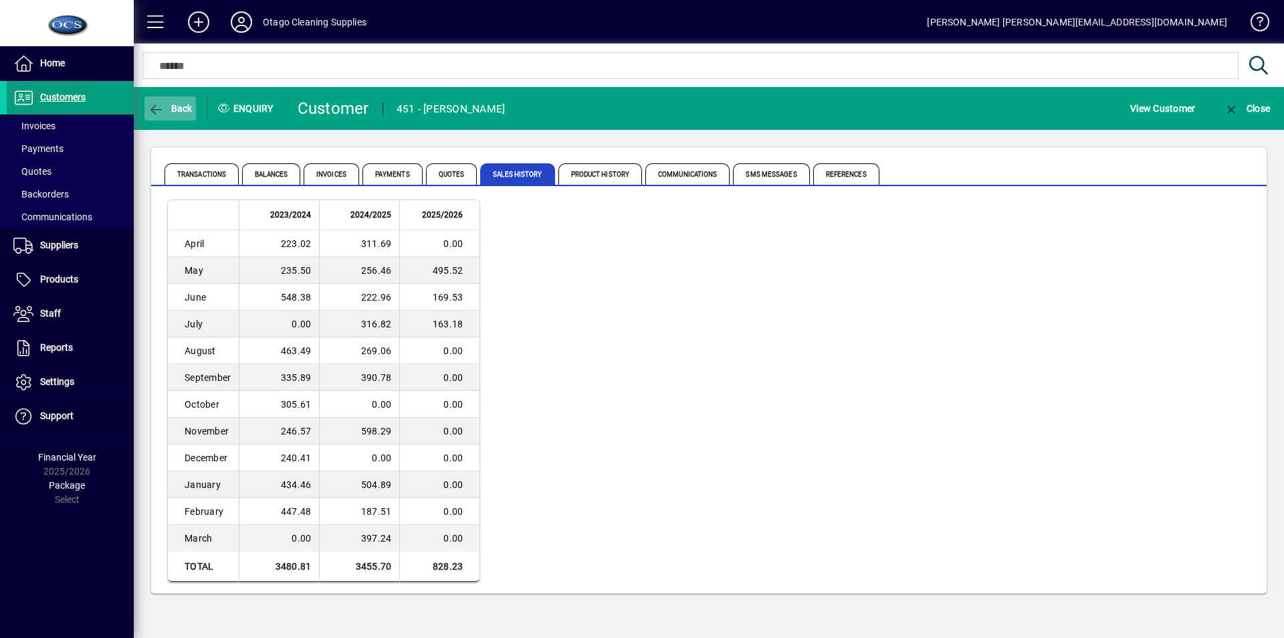
click at [153, 104] on icon "button" at bounding box center [156, 109] width 17 height 13
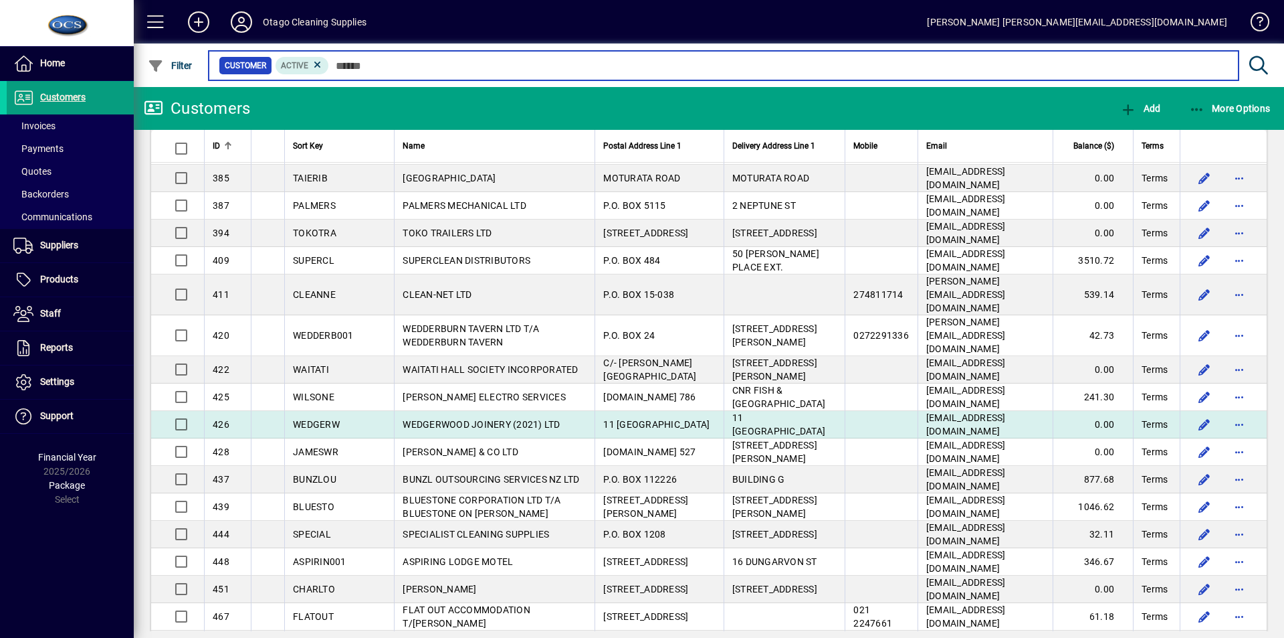
scroll to position [2386, 0]
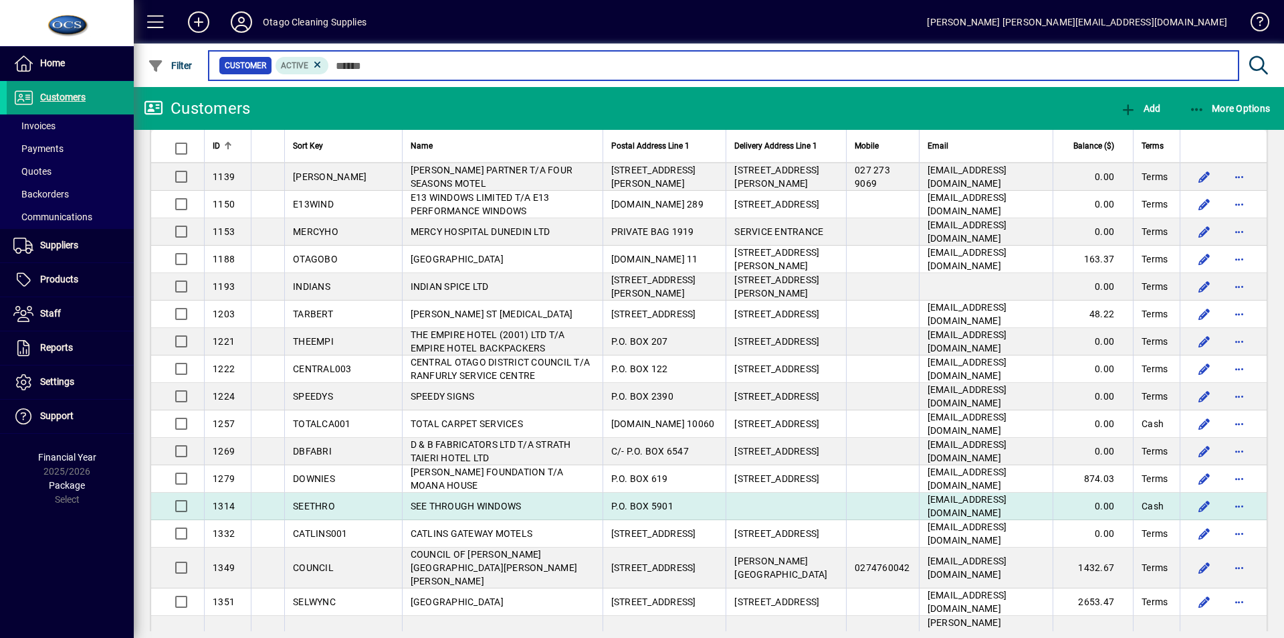
scroll to position [3791, 0]
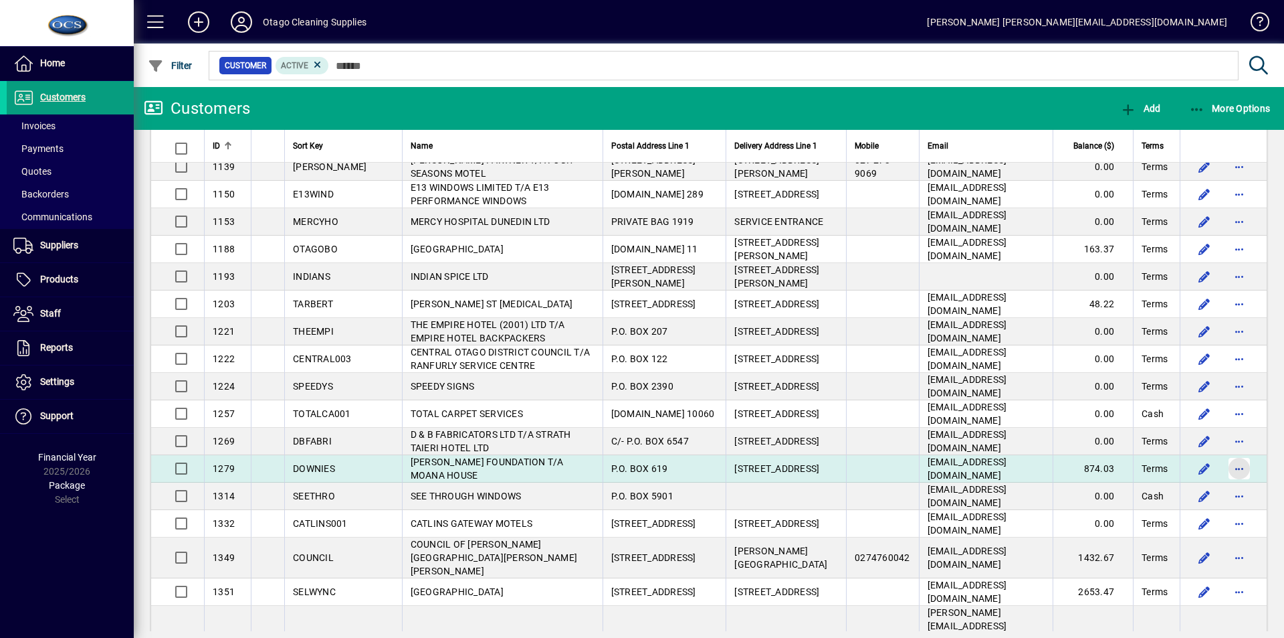
click at [1231, 452] on span "button" at bounding box center [1240, 468] width 32 height 32
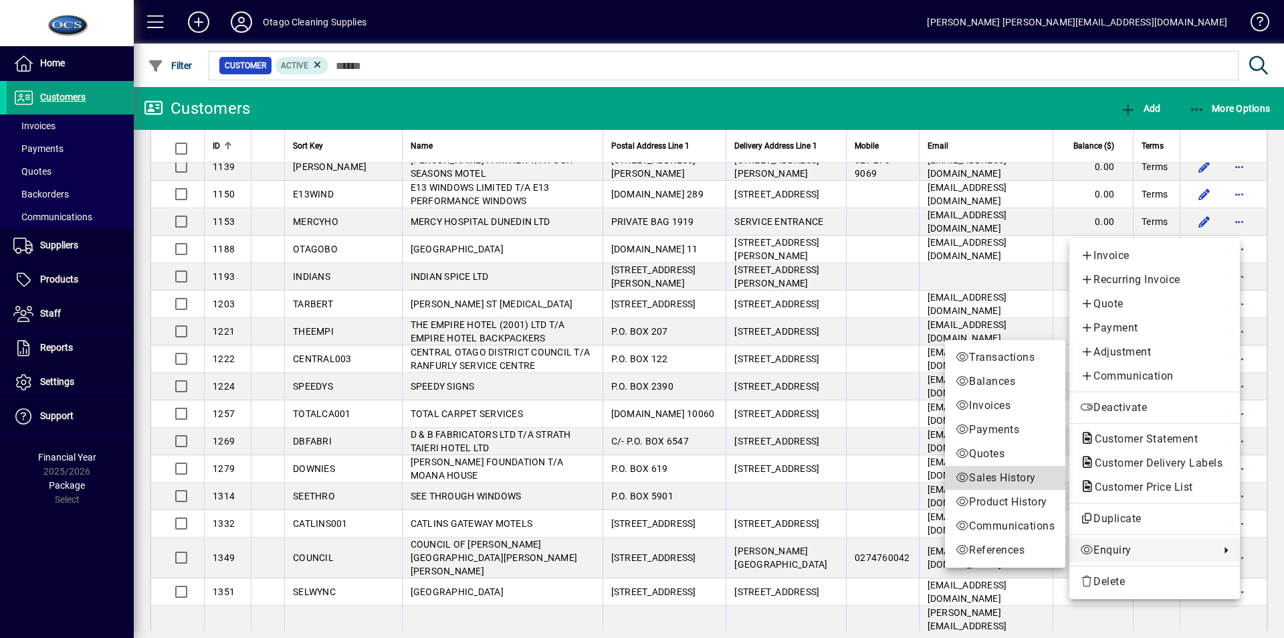
click at [993, 471] on span "Sales History" at bounding box center [1005, 478] width 99 height 16
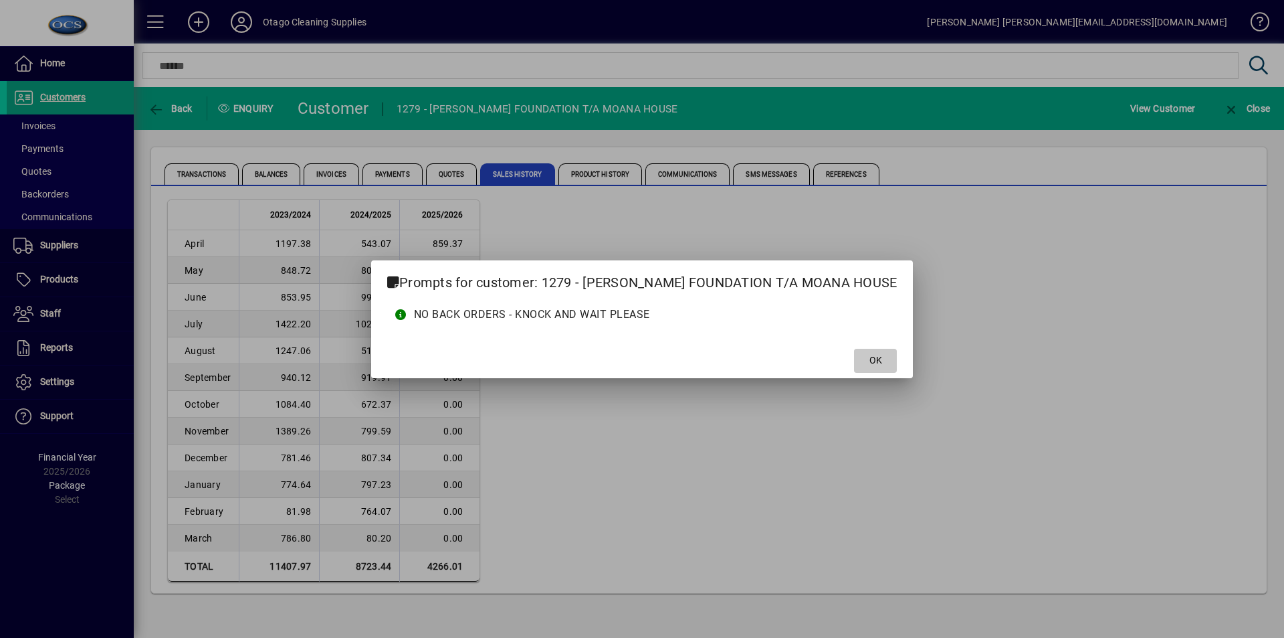
click at [894, 360] on span at bounding box center [875, 361] width 43 height 32
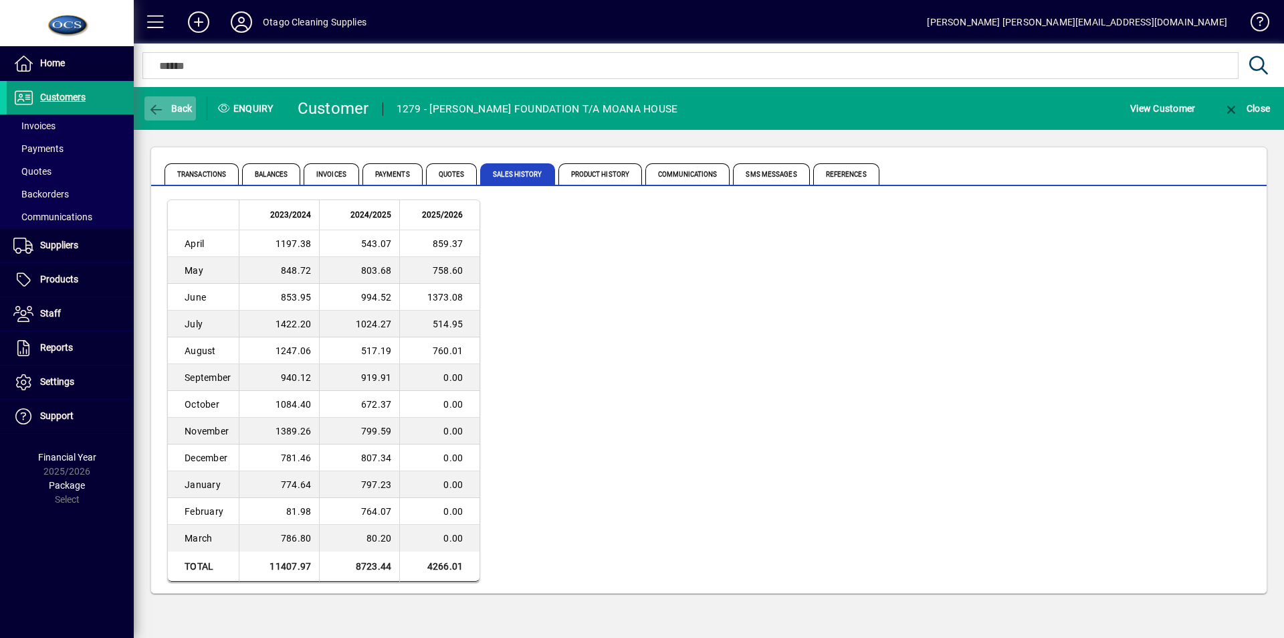
click at [181, 106] on span "Back" at bounding box center [170, 108] width 45 height 11
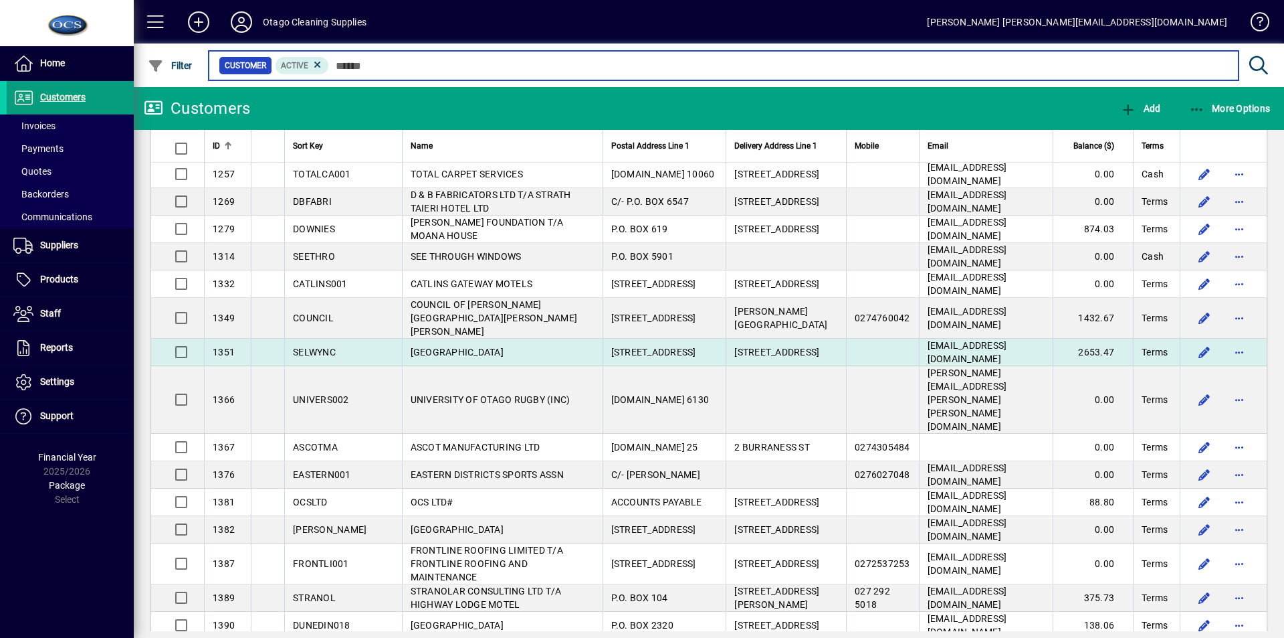
scroll to position [4081, 0]
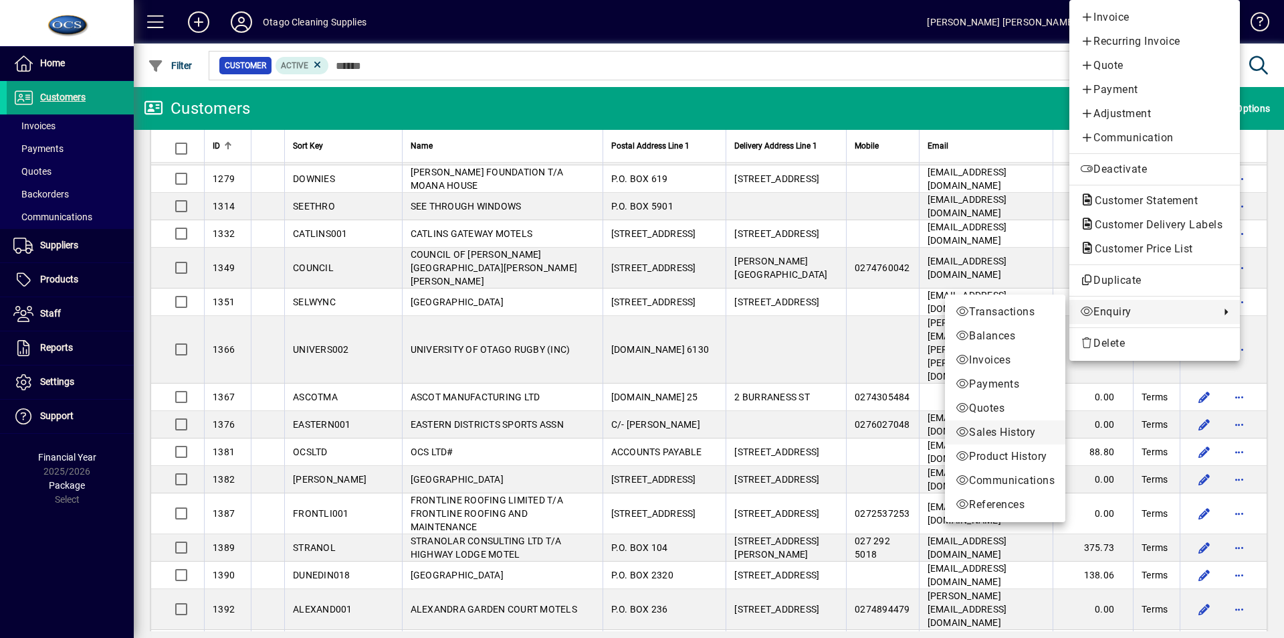
click at [1003, 426] on span "Sales History" at bounding box center [1005, 432] width 99 height 16
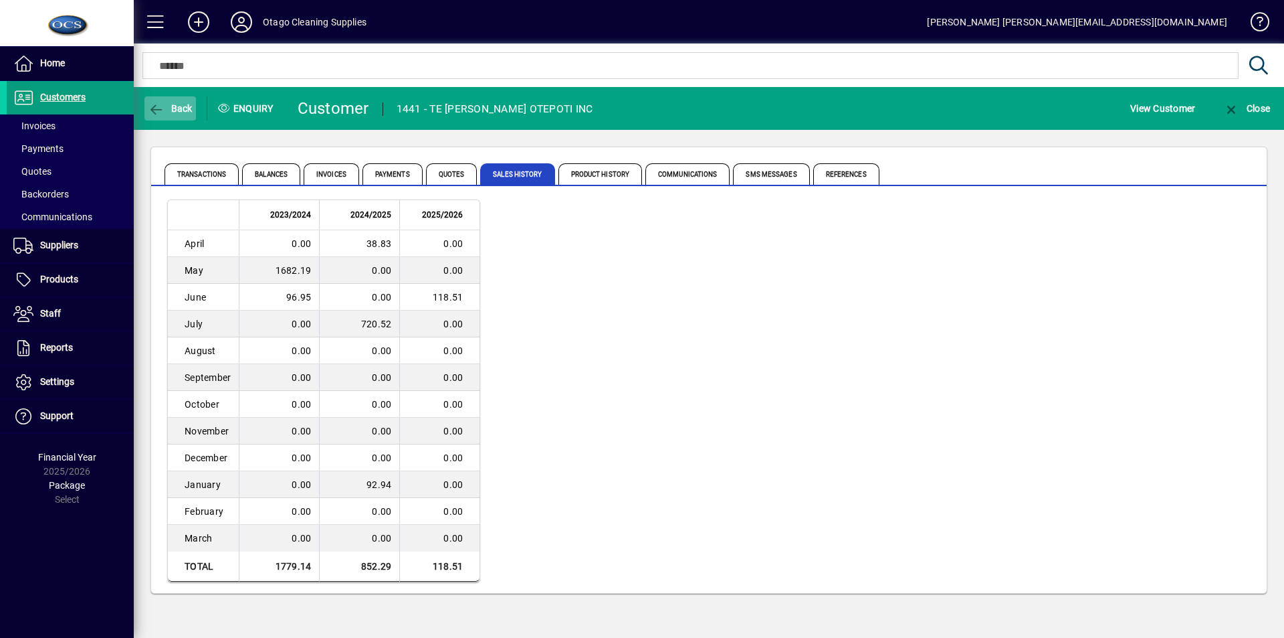
click at [167, 108] on span "Back" at bounding box center [170, 108] width 45 height 11
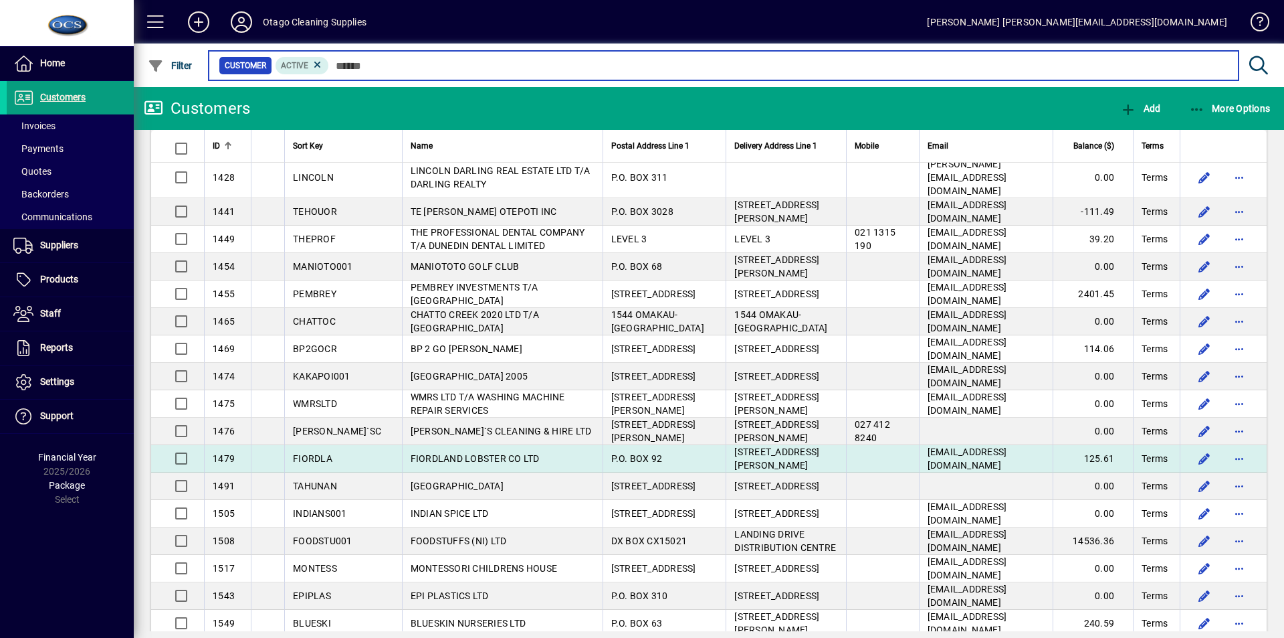
scroll to position [4616, 0]
